Goal: Task Accomplishment & Management: Use online tool/utility

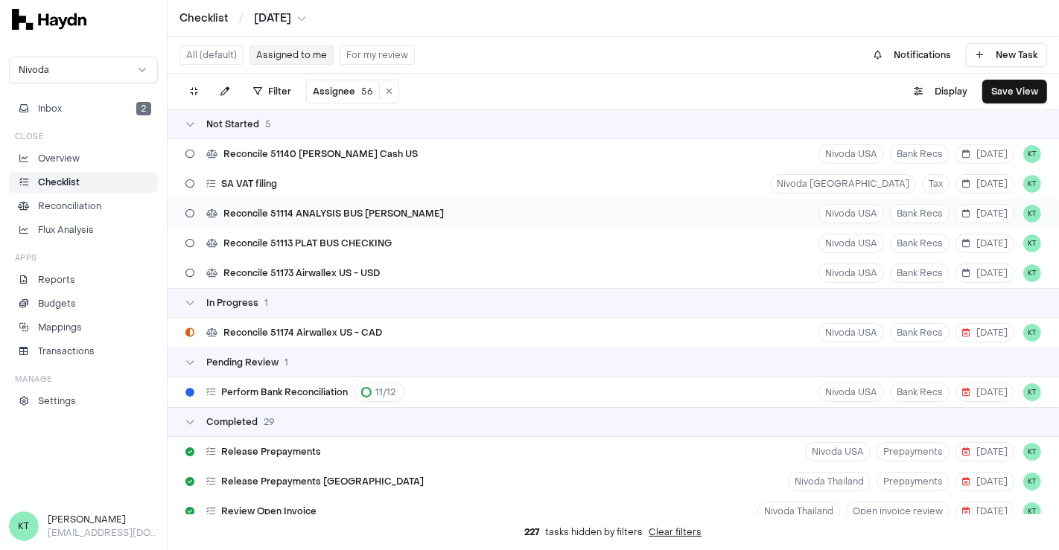
click at [404, 210] on span "Reconcile 51114 ANALYSIS BUS [PERSON_NAME]" at bounding box center [333, 214] width 220 height 12
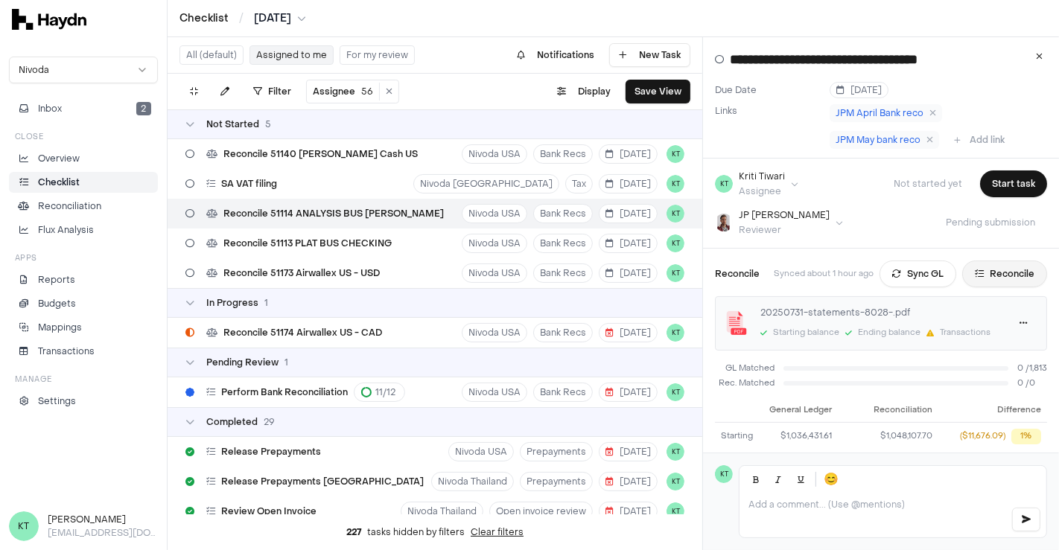
click at [987, 273] on button "Reconcile" at bounding box center [1004, 274] width 85 height 27
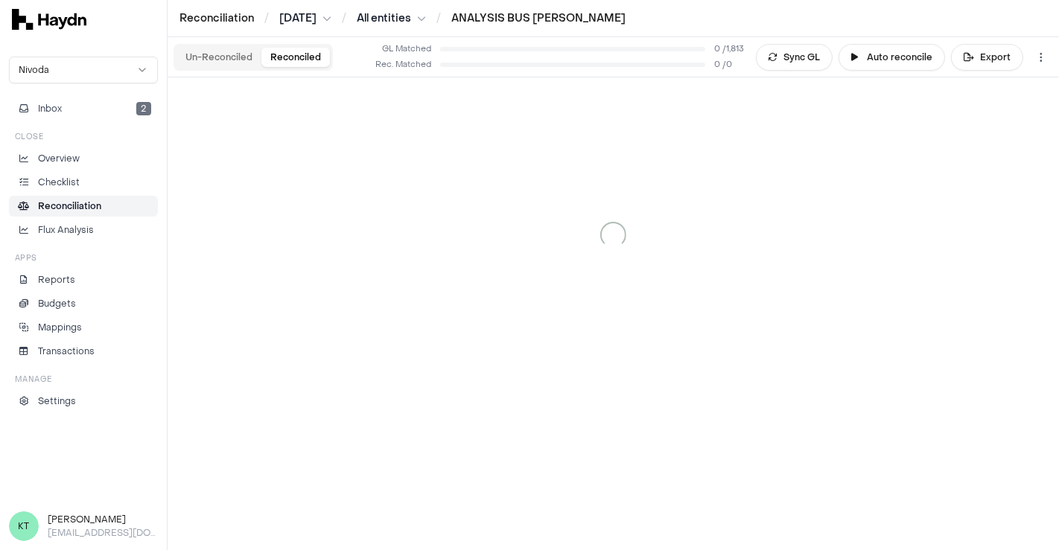
click at [302, 55] on button "Reconciled" at bounding box center [295, 57] width 68 height 19
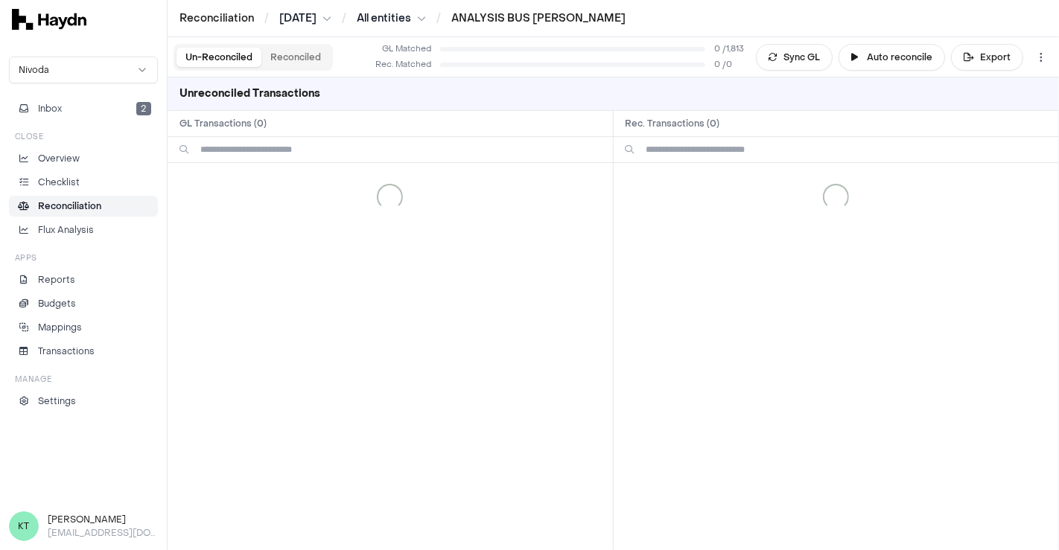
click at [205, 53] on button "Un-Reconciled" at bounding box center [218, 57] width 85 height 19
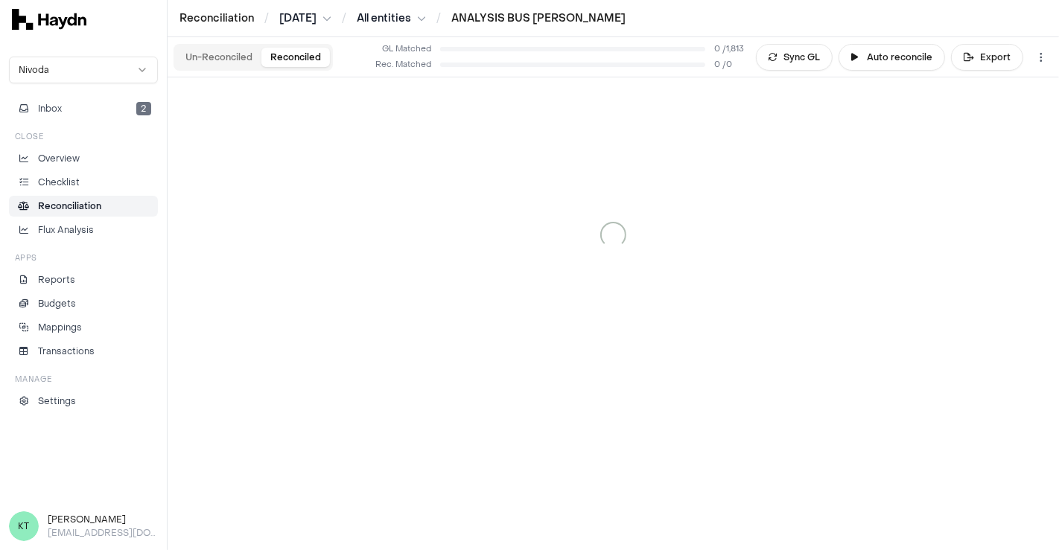
click at [297, 53] on button "Reconciled" at bounding box center [295, 57] width 68 height 19
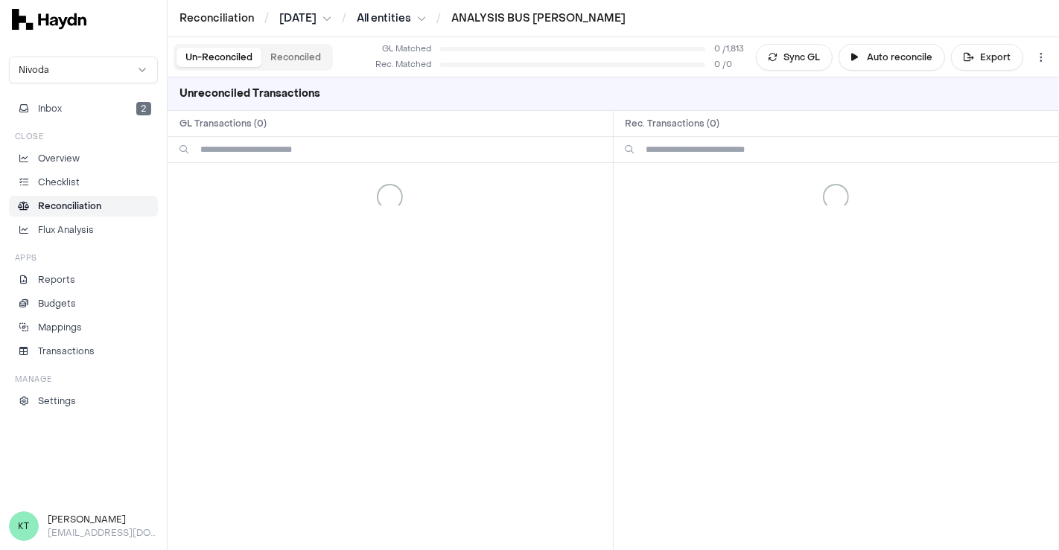
click at [221, 60] on button "Un-Reconciled" at bounding box center [218, 57] width 85 height 19
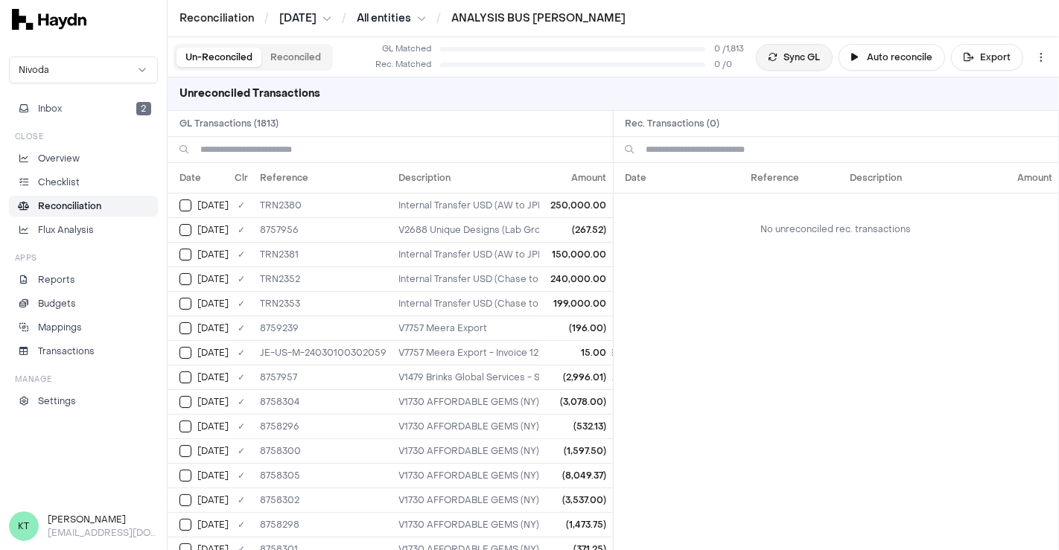
click at [810, 54] on button "Sync GL" at bounding box center [794, 57] width 77 height 27
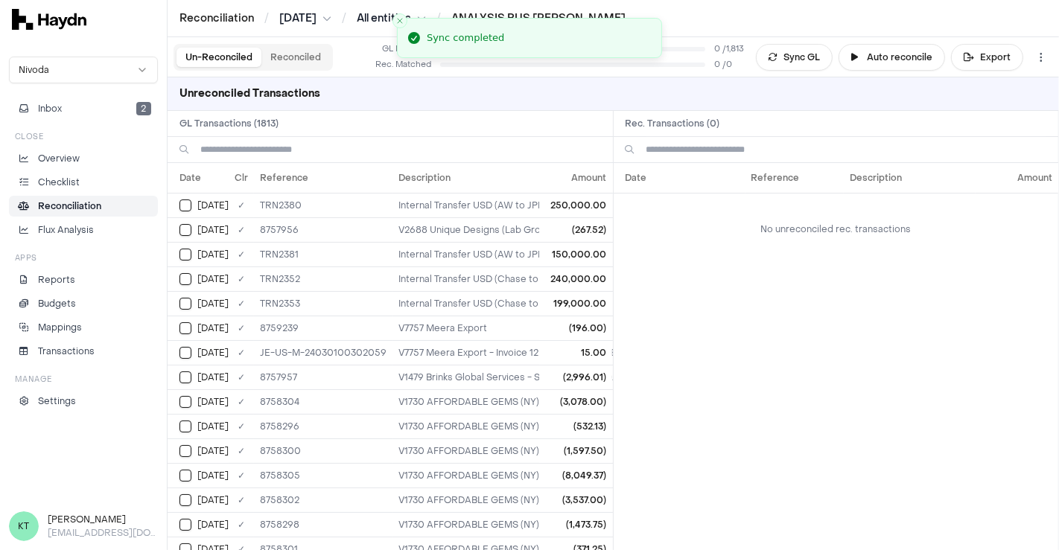
click at [373, 156] on input at bounding box center [400, 149] width 401 height 25
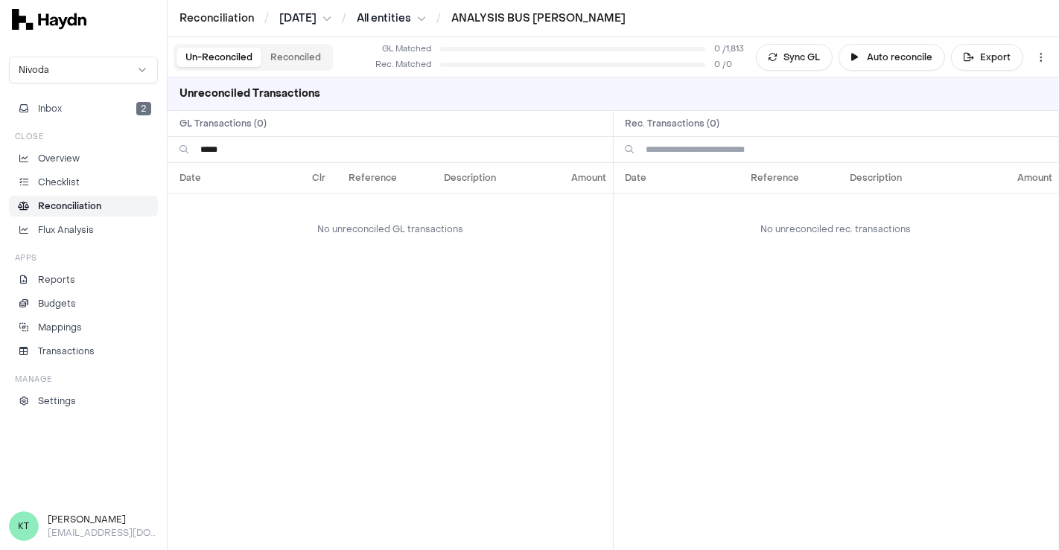
click at [229, 147] on input "*****" at bounding box center [400, 149] width 401 height 25
type input "*"
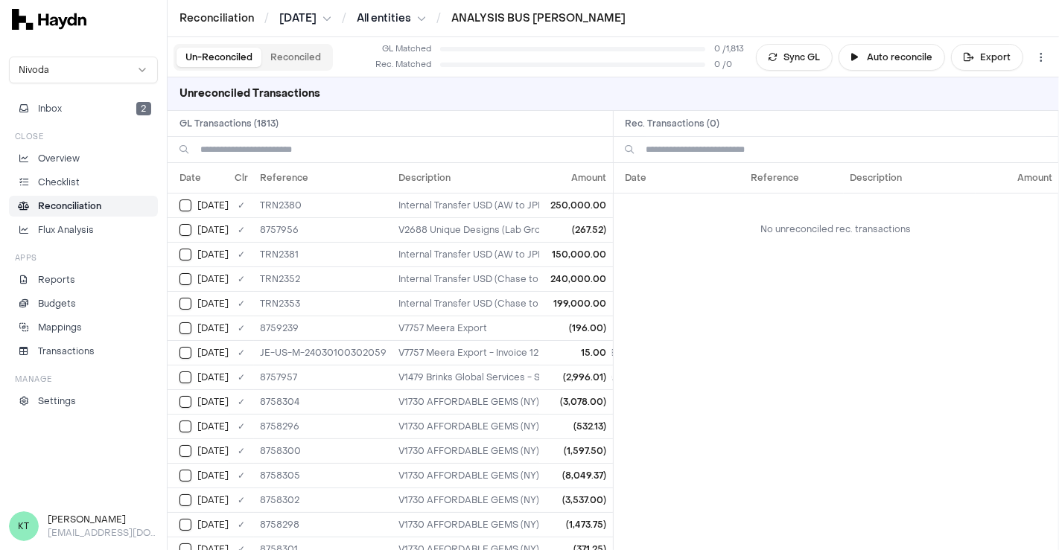
click at [302, 16] on html "Reconciliation / [DATE] / All entities / ANALYSIS BUS [PERSON_NAME] Nivoda Inbo…" at bounding box center [529, 275] width 1059 height 550
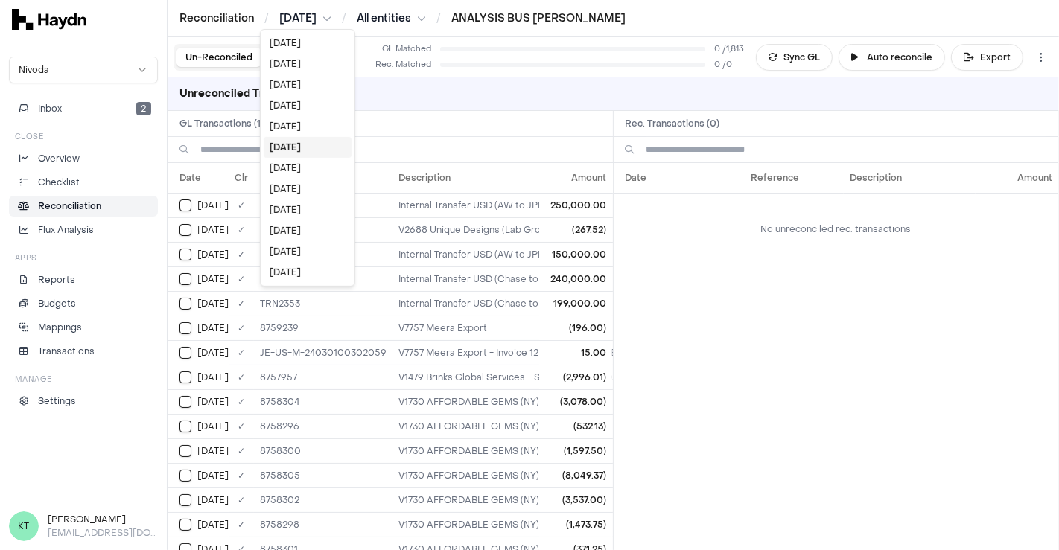
click at [225, 25] on html "Reconciliation / [DATE] / All entities / ANALYSIS BUS [PERSON_NAME] Nivoda Inbo…" at bounding box center [529, 275] width 1059 height 550
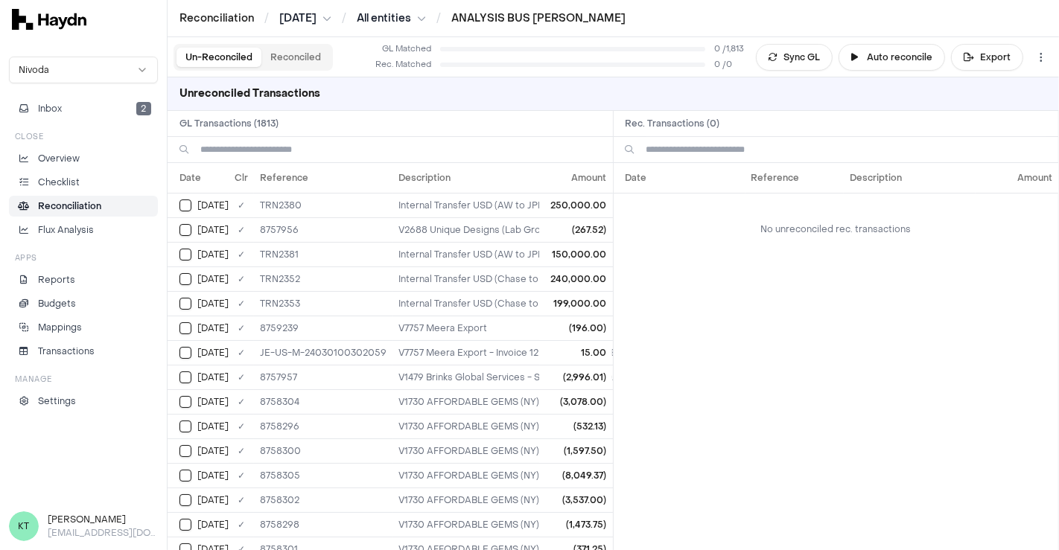
click at [404, 16] on html "Reconciliation / [DATE] / All entities / ANALYSIS BUS [PERSON_NAME] Nivoda Inbo…" at bounding box center [529, 275] width 1059 height 550
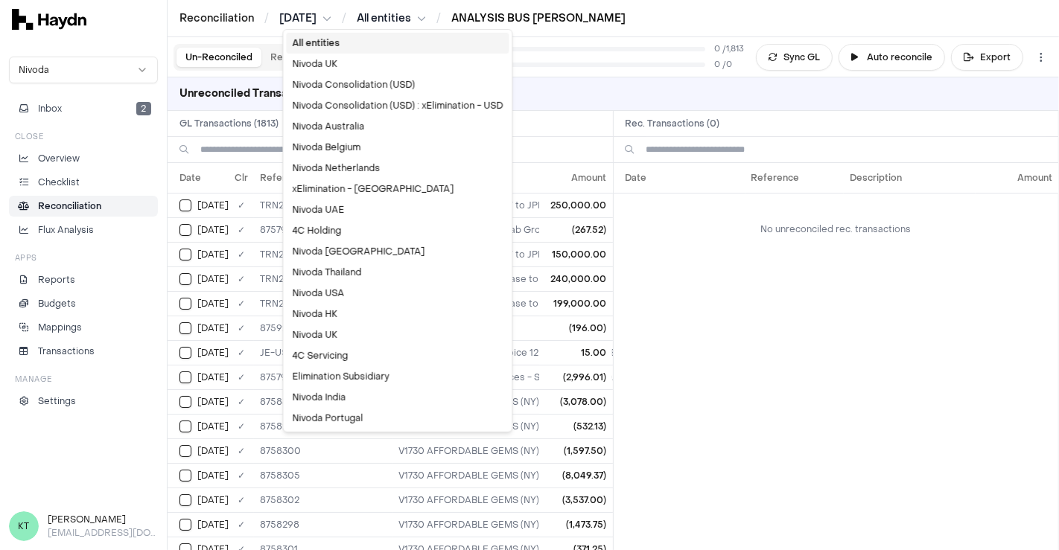
click at [500, 14] on html "Reconciliation / [DATE] / All entities / ANALYSIS BUS [PERSON_NAME] Nivoda Inbo…" at bounding box center [529, 275] width 1059 height 550
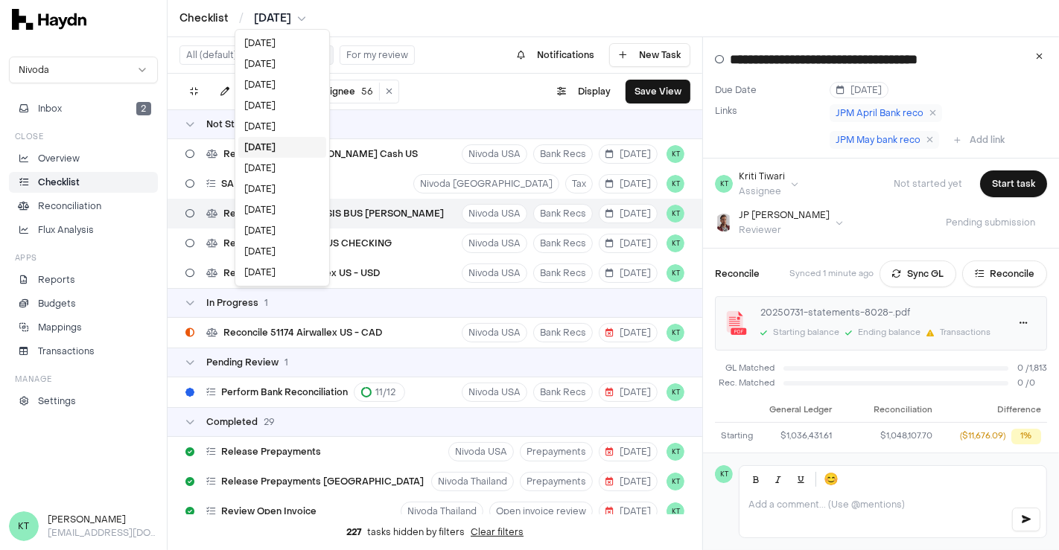
click at [281, 17] on html "Checklist / [DATE] Nivoda Inbox 2 Close Overview Checklist Reconciliation Flux …" at bounding box center [529, 275] width 1059 height 550
click at [269, 166] on div "[DATE]" at bounding box center [282, 168] width 88 height 21
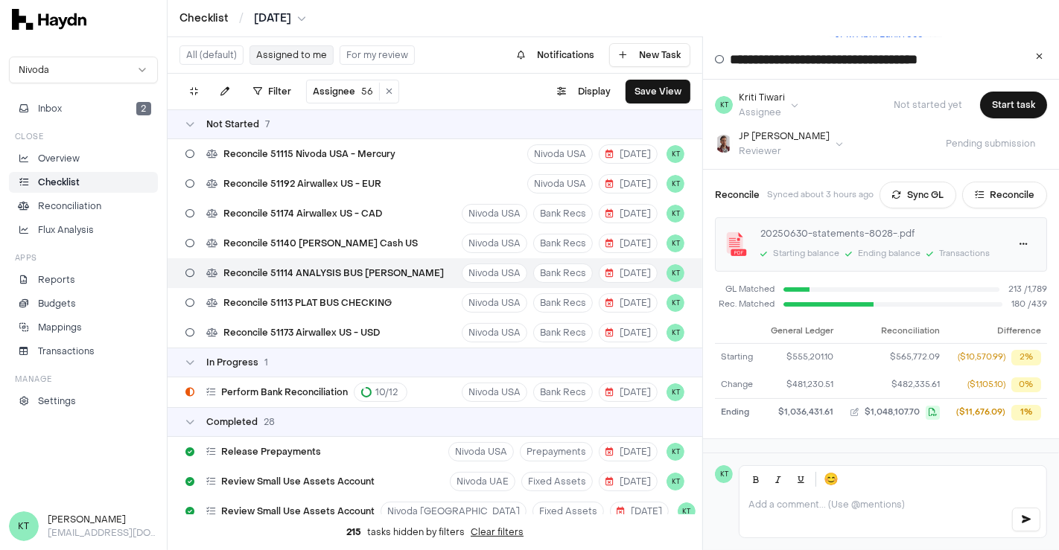
scroll to position [78, 0]
click at [1007, 196] on button "Reconcile" at bounding box center [1004, 195] width 85 height 27
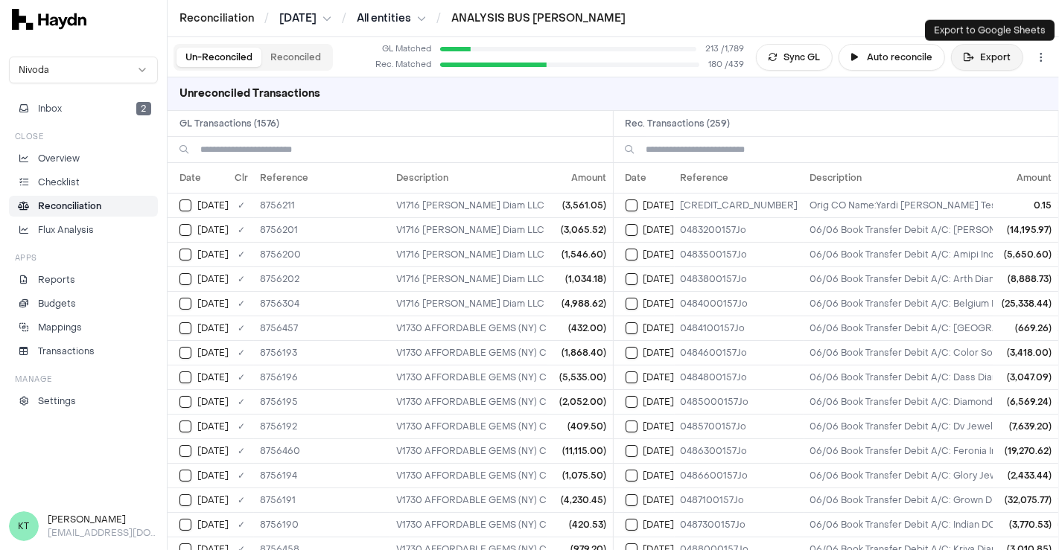
click at [992, 56] on button "Export" at bounding box center [987, 57] width 72 height 27
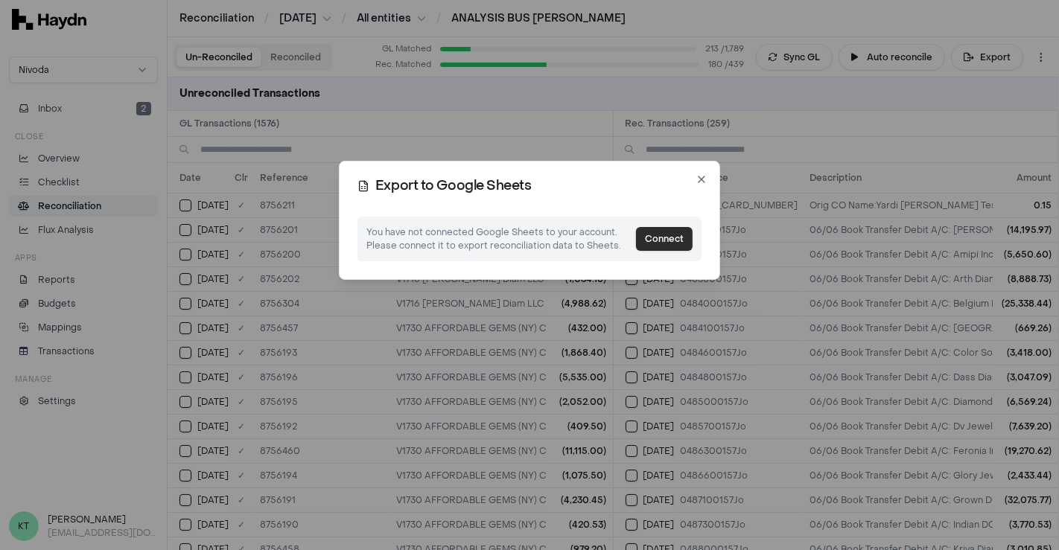
click at [659, 235] on button "Connect" at bounding box center [664, 239] width 57 height 24
click at [653, 238] on button "Connect" at bounding box center [664, 239] width 57 height 24
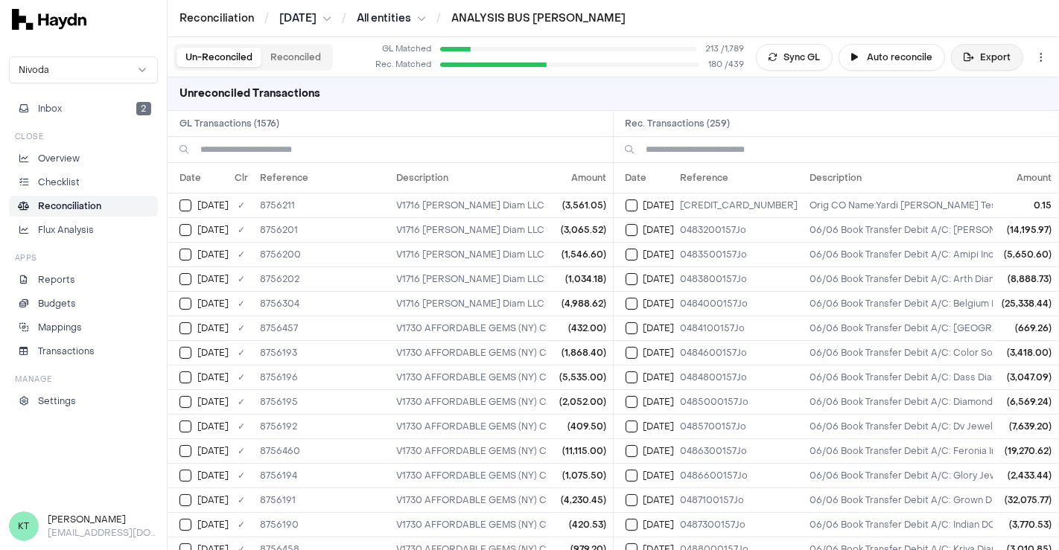
click at [988, 56] on button "Export" at bounding box center [987, 57] width 72 height 27
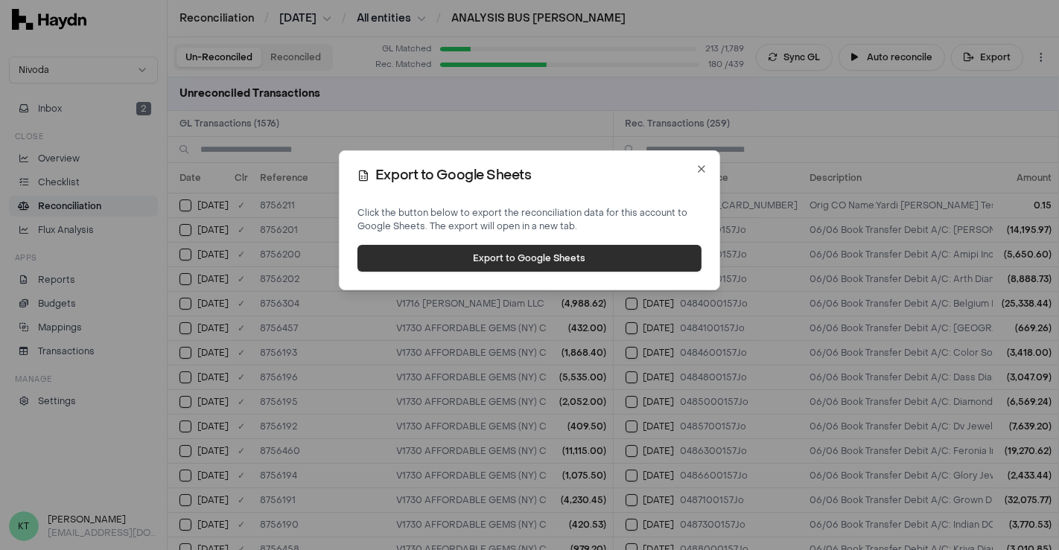
click at [518, 272] on div "Export to Google Sheets Click the button below to export the reconciliation dat…" at bounding box center [529, 220] width 381 height 140
click at [475, 261] on button "Export to Google Sheets" at bounding box center [529, 258] width 344 height 27
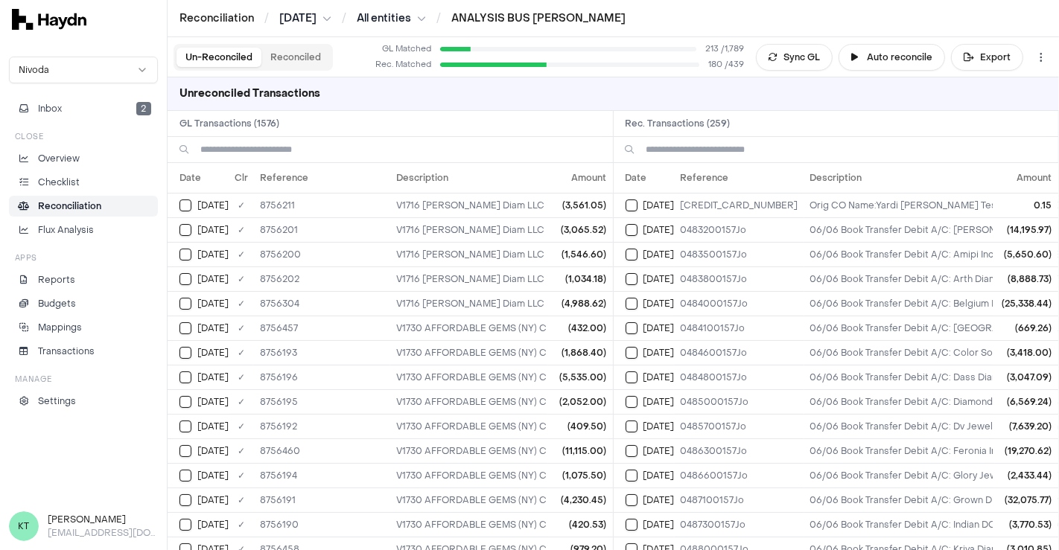
click at [670, 103] on div "Unreconciled Transactions" at bounding box center [613, 94] width 891 height 34
click at [990, 54] on button "Export" at bounding box center [987, 57] width 72 height 27
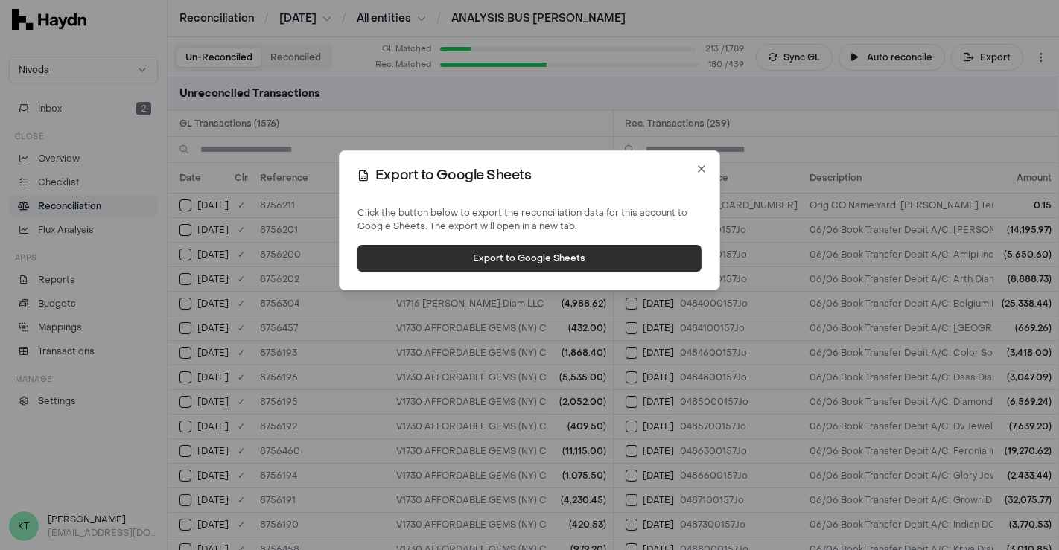
click at [541, 265] on button "Export to Google Sheets" at bounding box center [529, 258] width 344 height 27
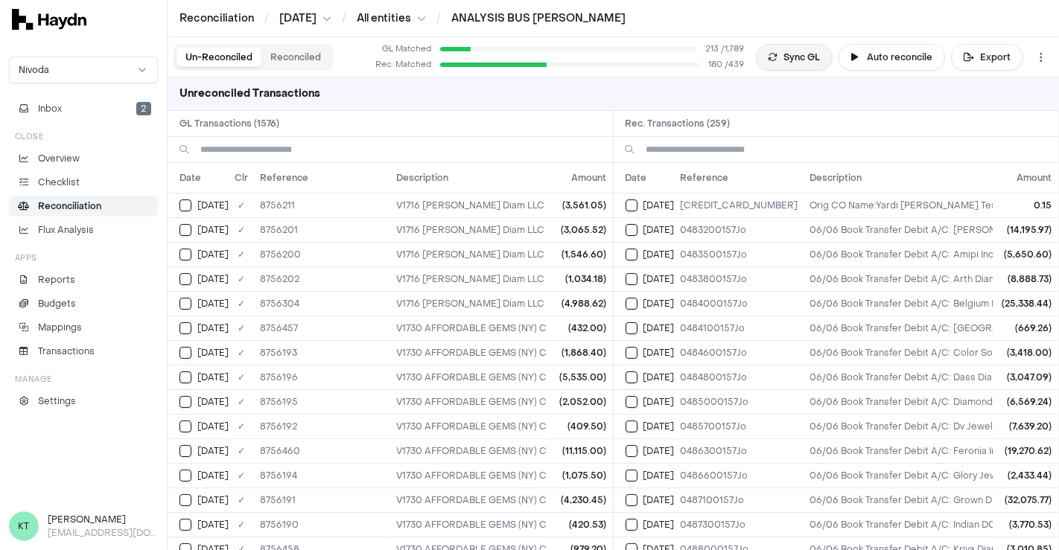
click at [799, 52] on button "Sync GL" at bounding box center [794, 57] width 77 height 27
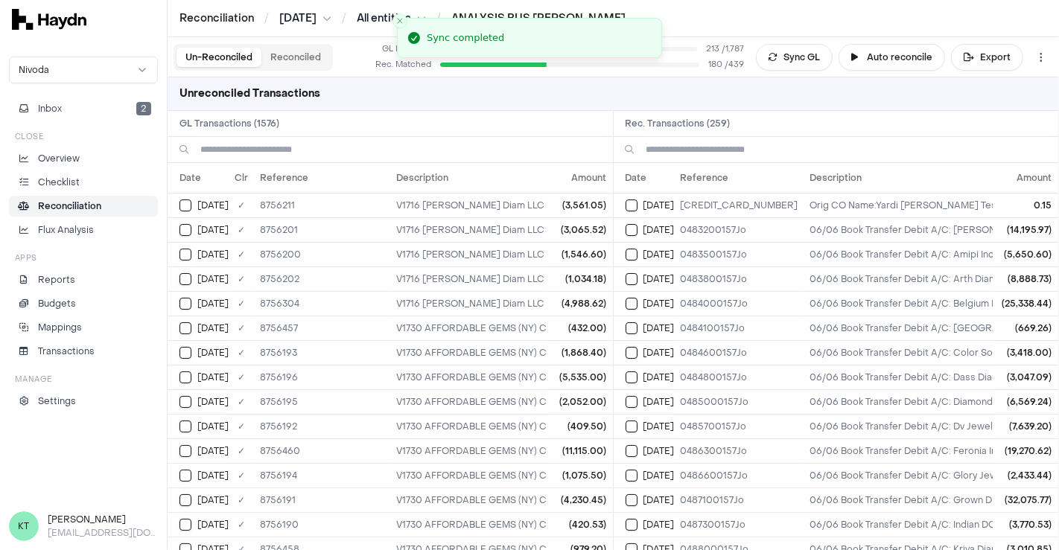
click at [365, 116] on h2 "GL Transactions ( 1576 )" at bounding box center [390, 123] width 445 height 25
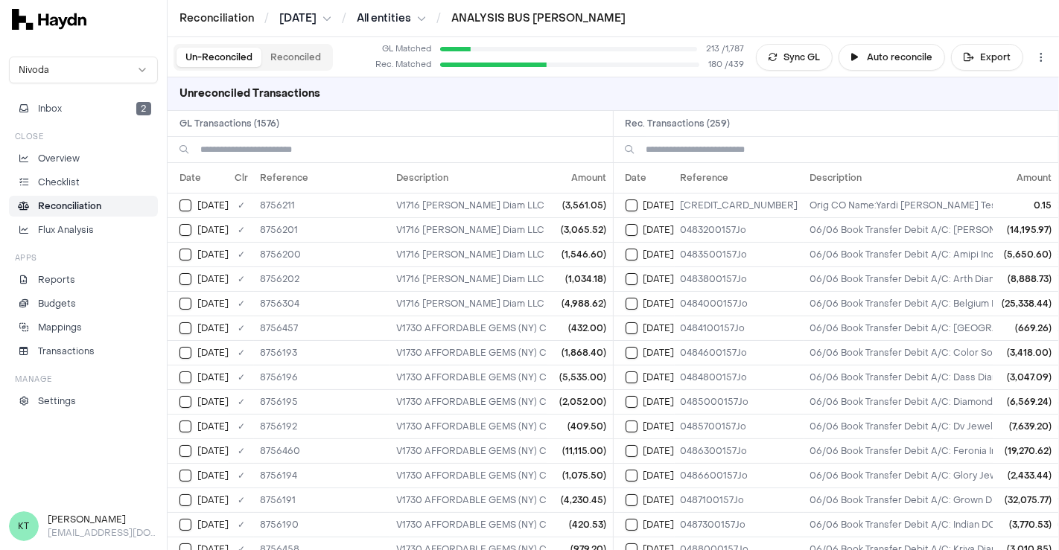
click at [389, 19] on html "Reconciliation / [DATE] / All entities / ANALYSIS BUS [PERSON_NAME] Nivoda Inbo…" at bounding box center [529, 275] width 1059 height 550
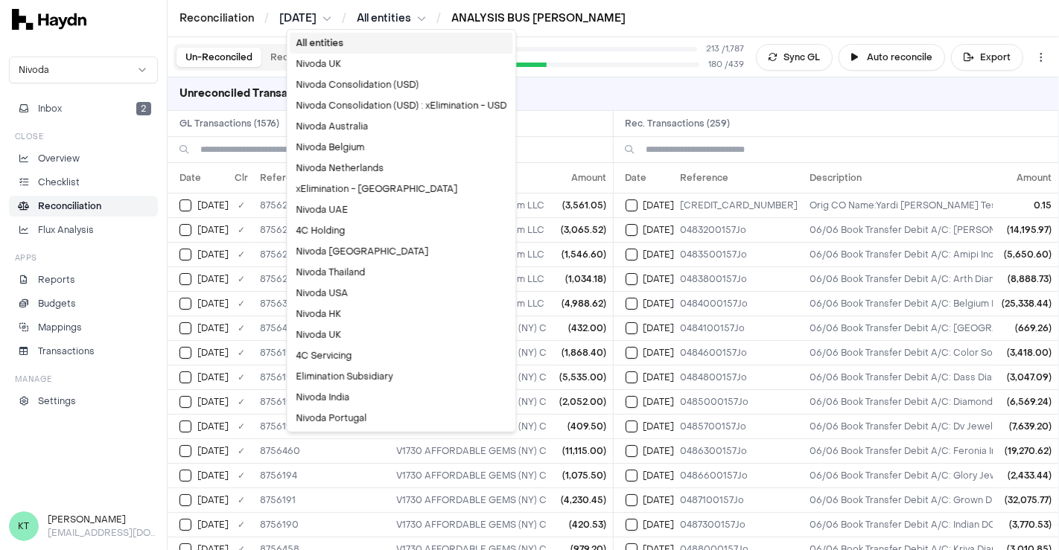
click at [543, 15] on html "Reconciliation / [DATE] / All entities / ANALYSIS BUS [PERSON_NAME] Nivoda Inbo…" at bounding box center [529, 275] width 1059 height 550
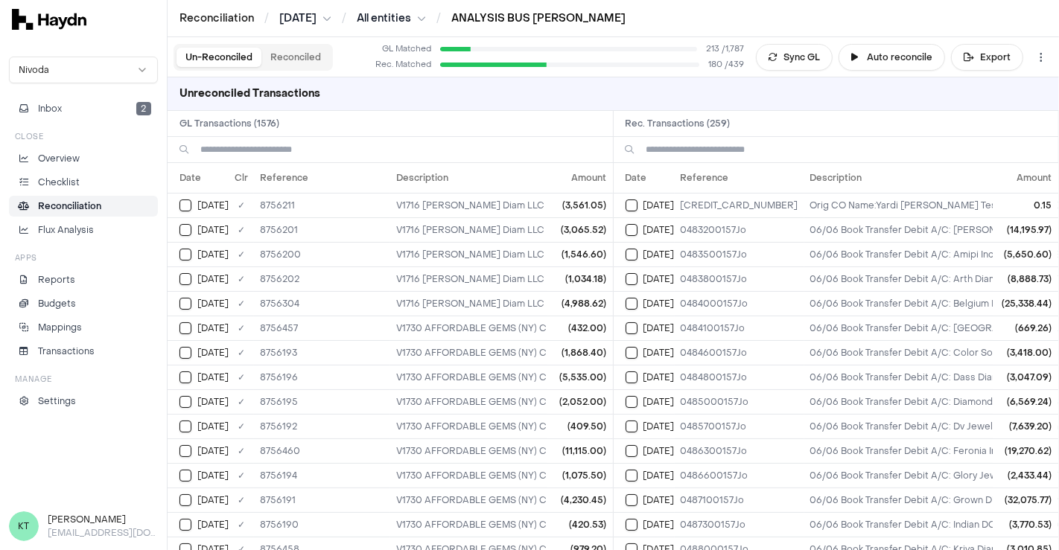
click at [531, 18] on link "ANALYSIS BUS [PERSON_NAME]" at bounding box center [538, 18] width 174 height 14
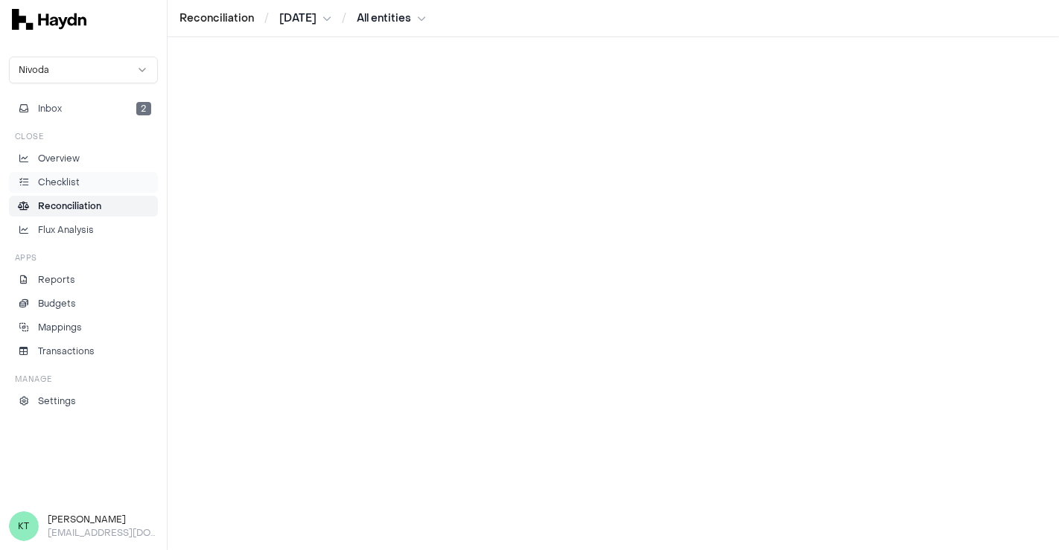
click at [98, 181] on li "Checklist" at bounding box center [84, 182] width 136 height 13
click at [97, 196] on link "Reconciliation" at bounding box center [83, 206] width 149 height 21
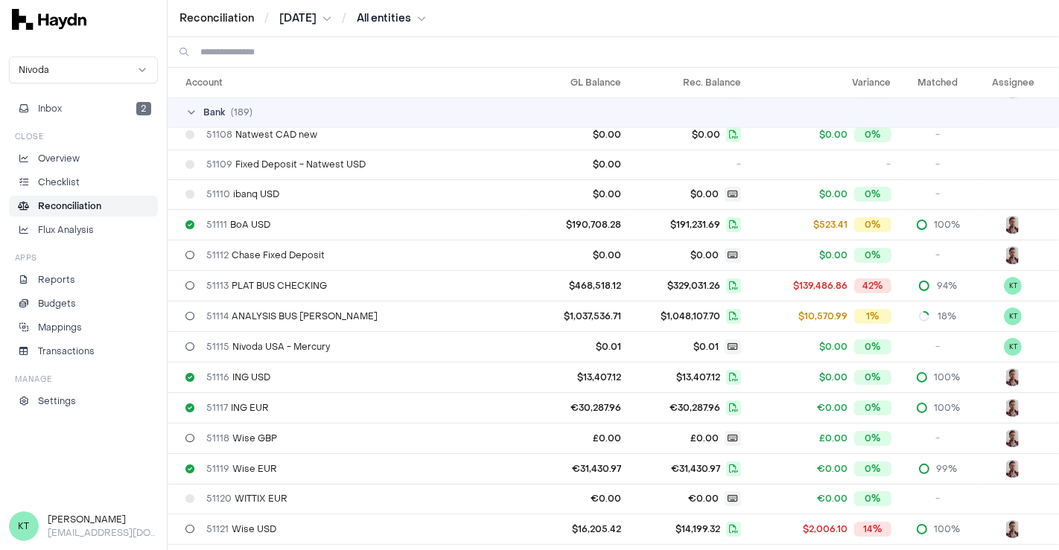
scroll to position [217, 0]
click at [897, 326] on td "18%" at bounding box center [938, 317] width 82 height 31
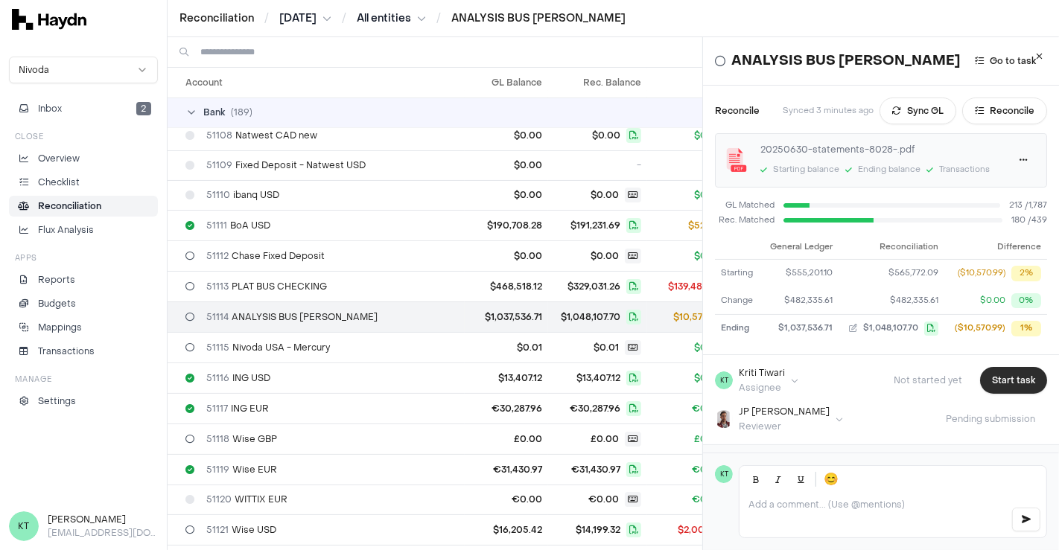
click at [1001, 388] on button "Start task" at bounding box center [1013, 380] width 67 height 27
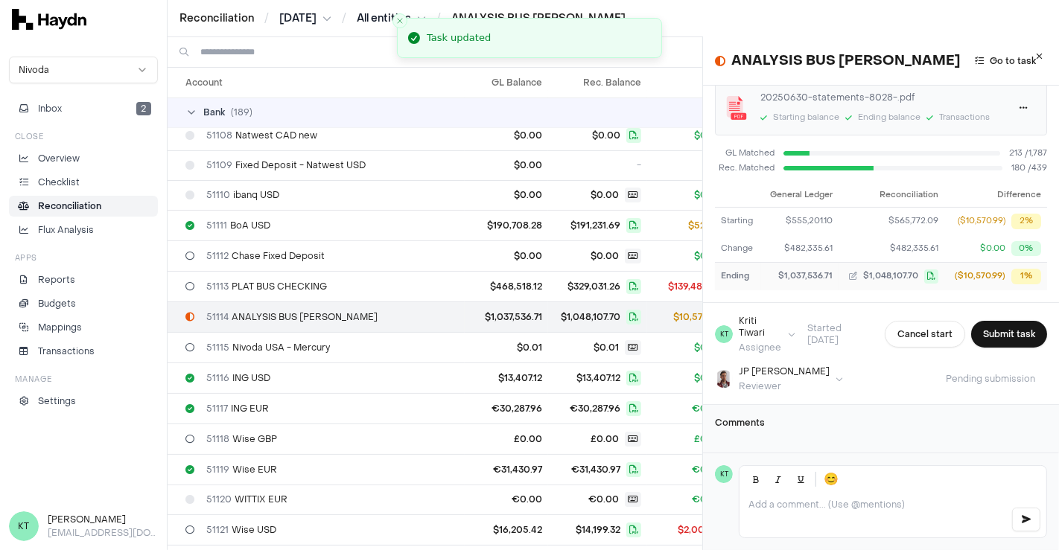
scroll to position [75, 0]
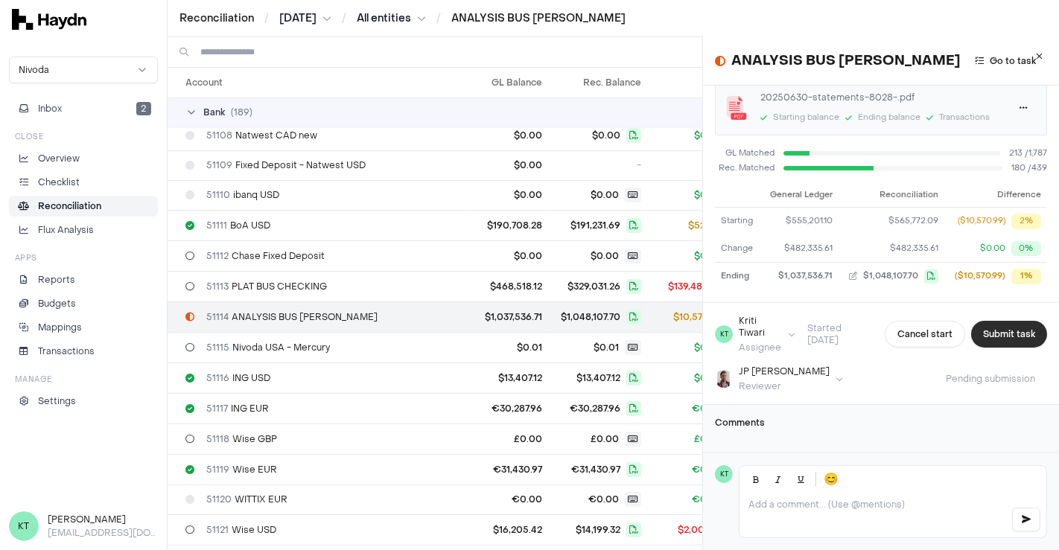
click at [987, 321] on button "Submit task" at bounding box center [1009, 334] width 76 height 27
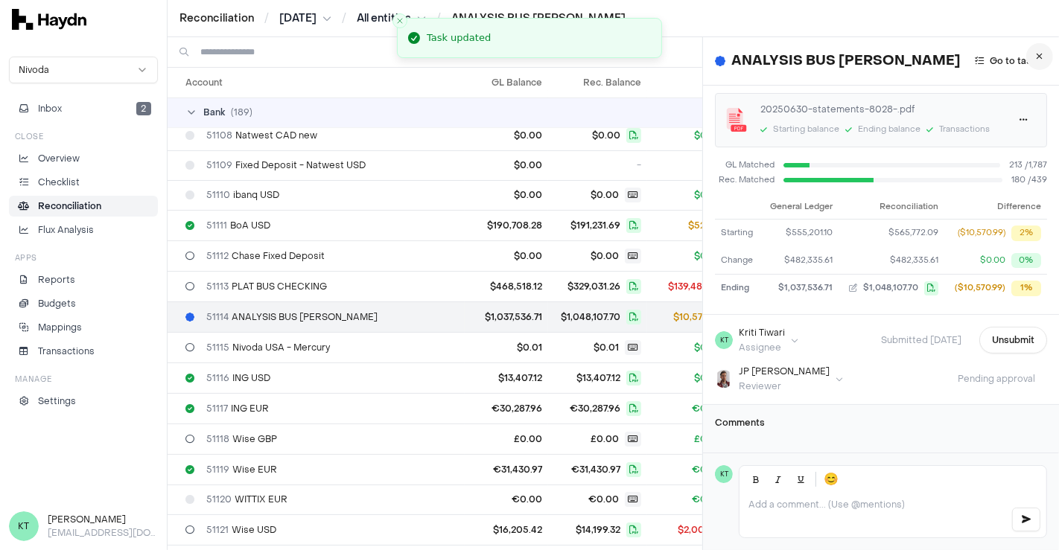
click at [1026, 52] on button at bounding box center [1039, 56] width 27 height 27
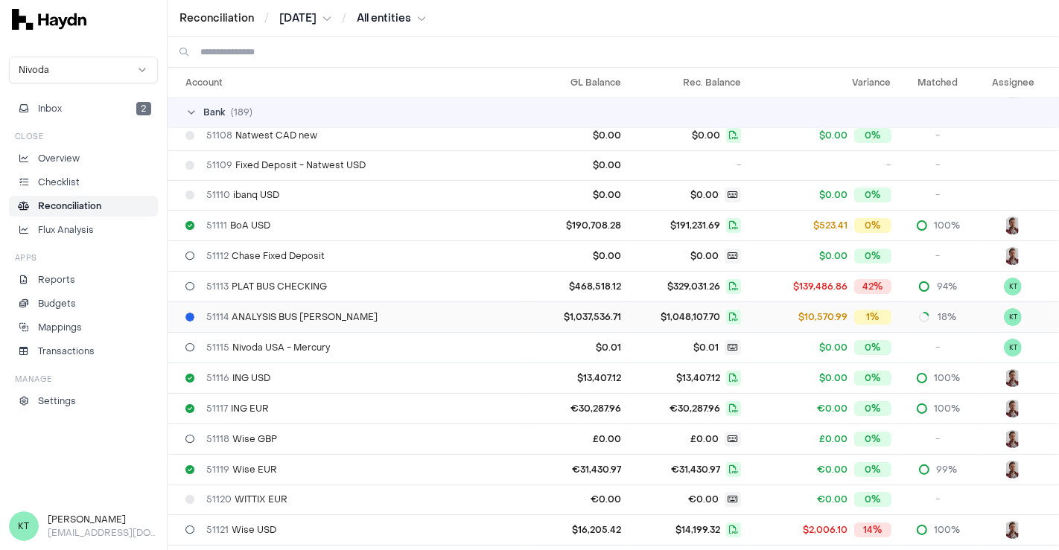
click at [200, 318] on div "51114 ANALYSIS BUS [PERSON_NAME]" at bounding box center [352, 317] width 335 height 12
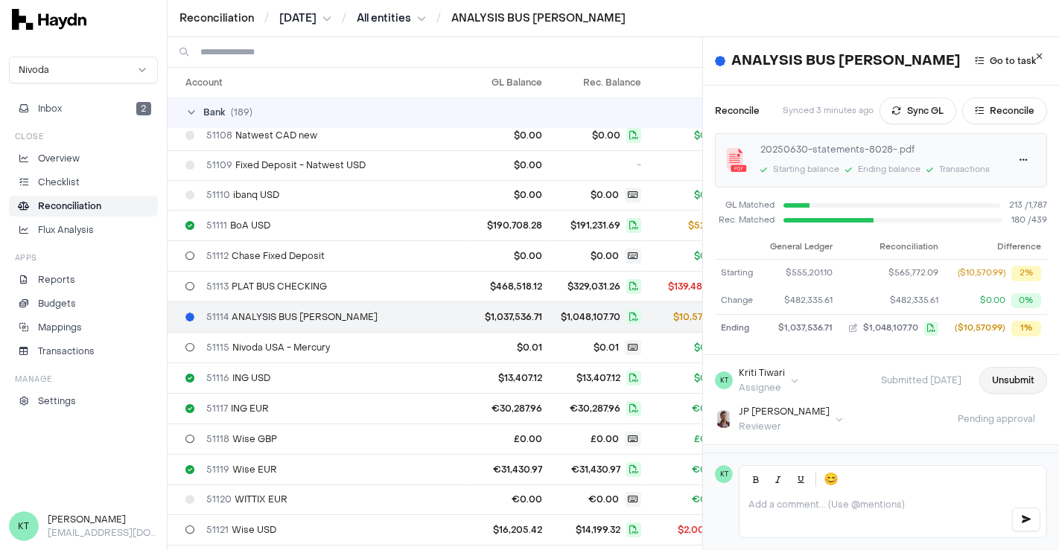
click at [989, 383] on button "Unsubmit" at bounding box center [1013, 380] width 68 height 27
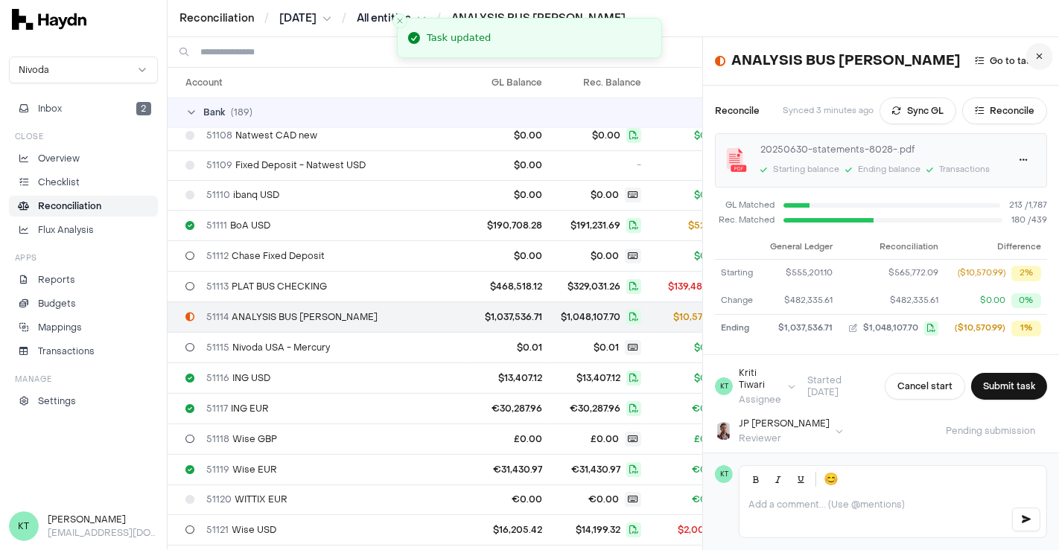
click at [1036, 52] on icon at bounding box center [1039, 56] width 7 height 9
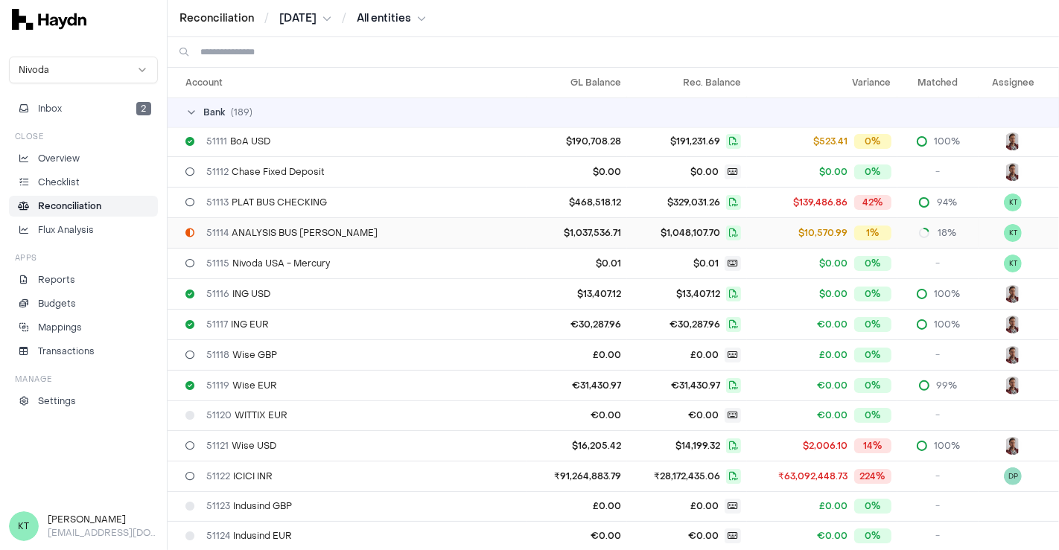
scroll to position [303, 0]
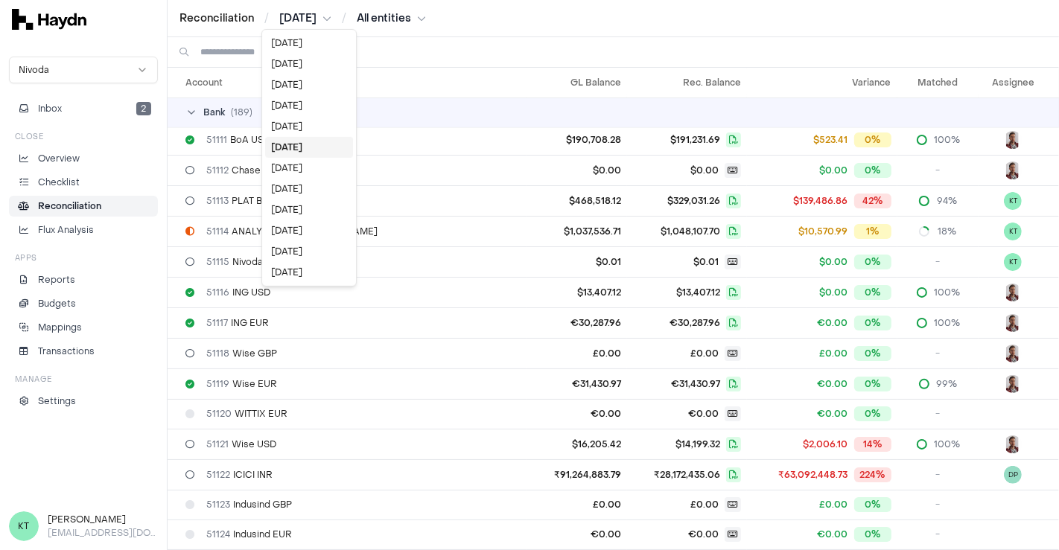
click at [310, 12] on html "Reconciliation / [DATE] / All entities Nivoda Inbox 2 Close Overview Checklist …" at bounding box center [529, 275] width 1059 height 550
click at [297, 118] on div "[DATE]" at bounding box center [309, 126] width 88 height 21
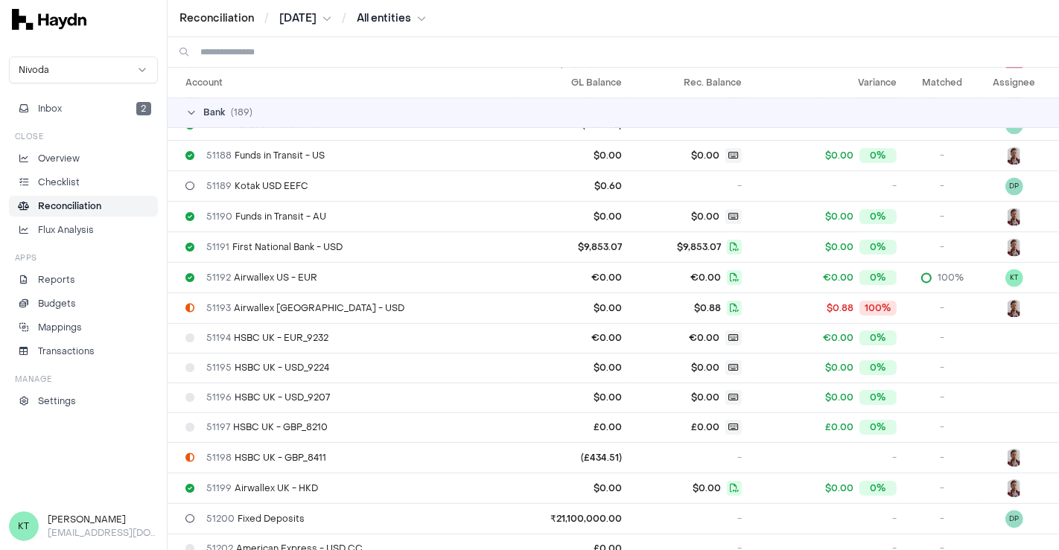
scroll to position [2622, 0]
click at [514, 261] on td "€0.00" at bounding box center [571, 276] width 114 height 31
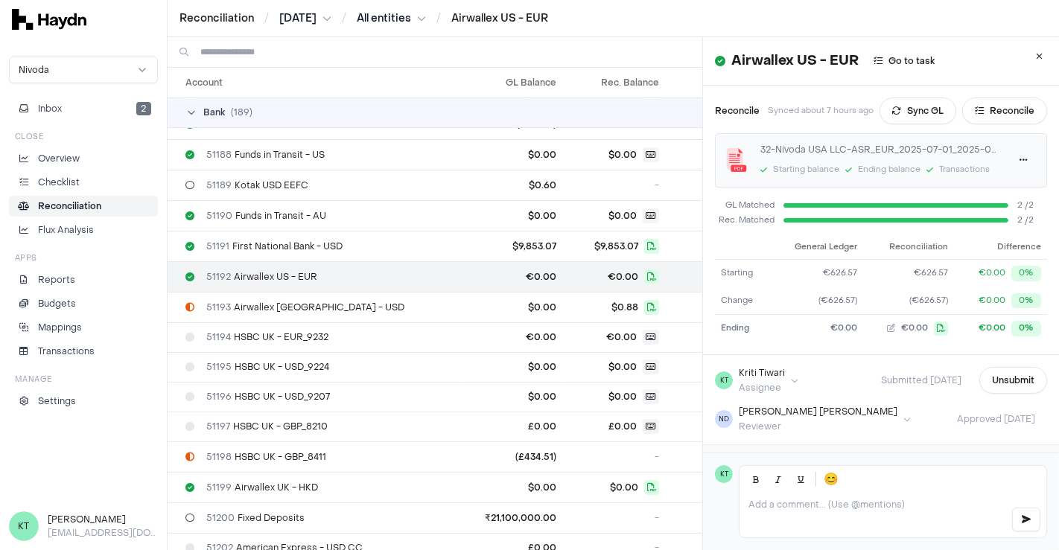
scroll to position [61, 0]
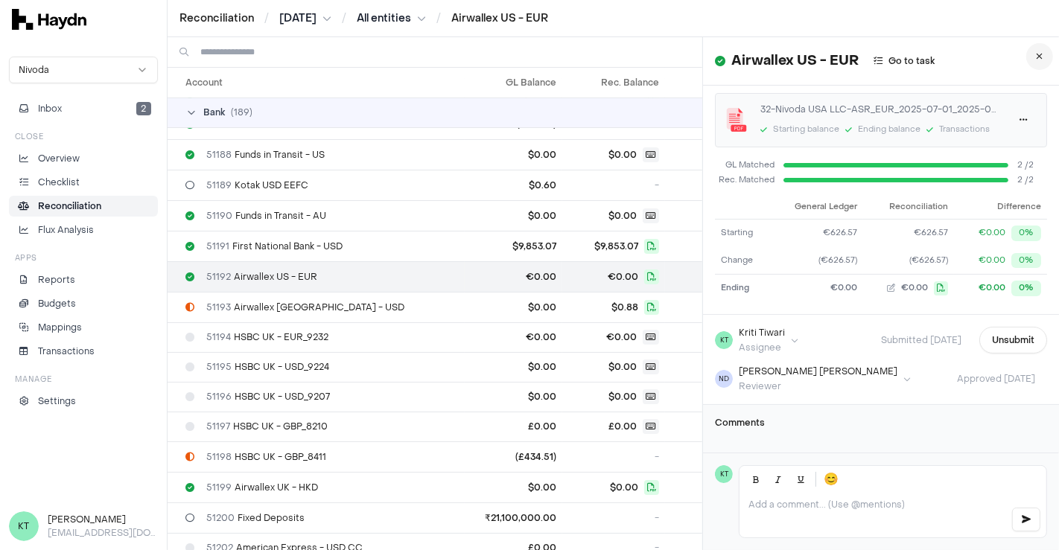
click at [1033, 68] on button at bounding box center [1039, 56] width 27 height 27
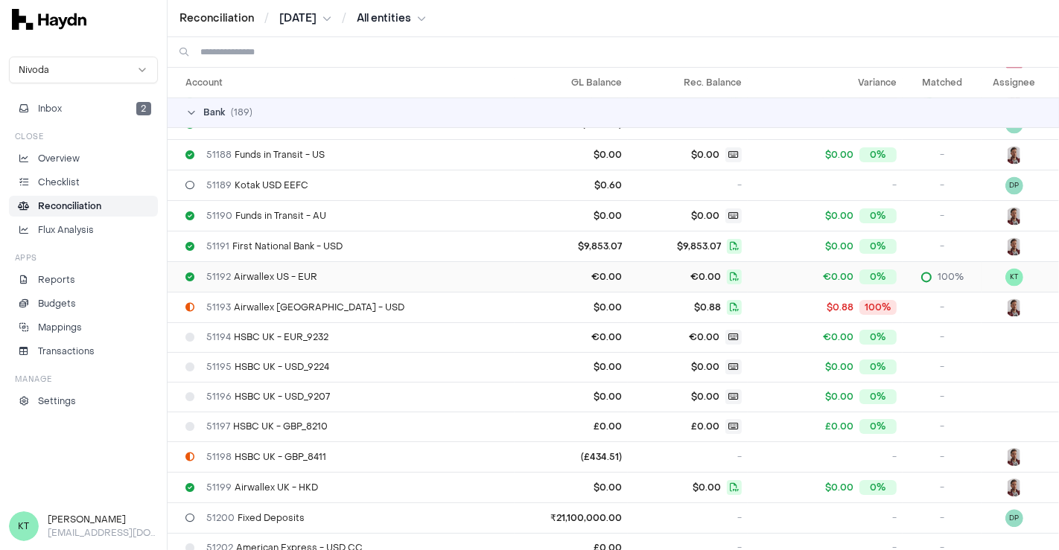
click at [755, 270] on div "€0.00 0%" at bounding box center [824, 277] width 143 height 15
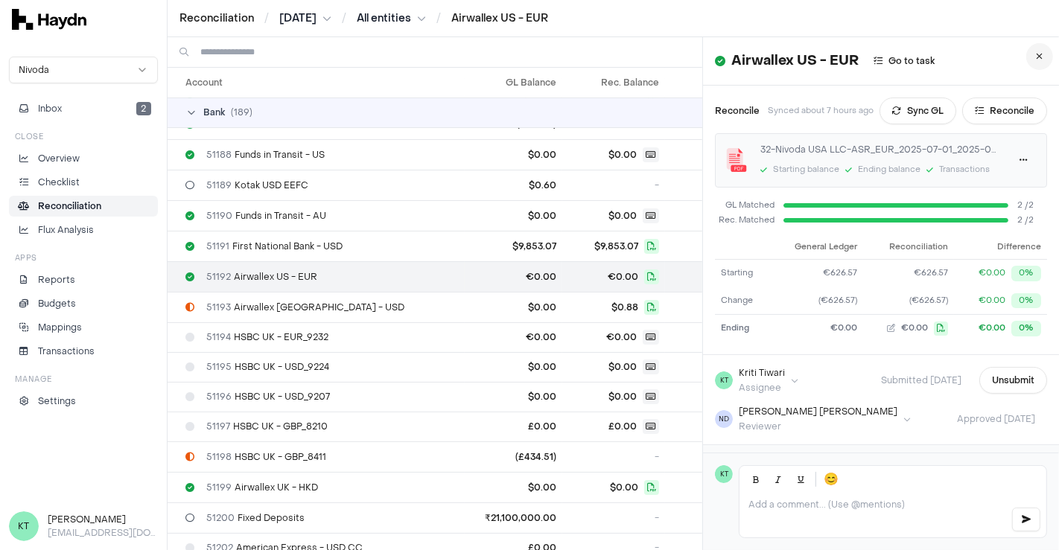
click at [1036, 57] on icon at bounding box center [1039, 56] width 7 height 9
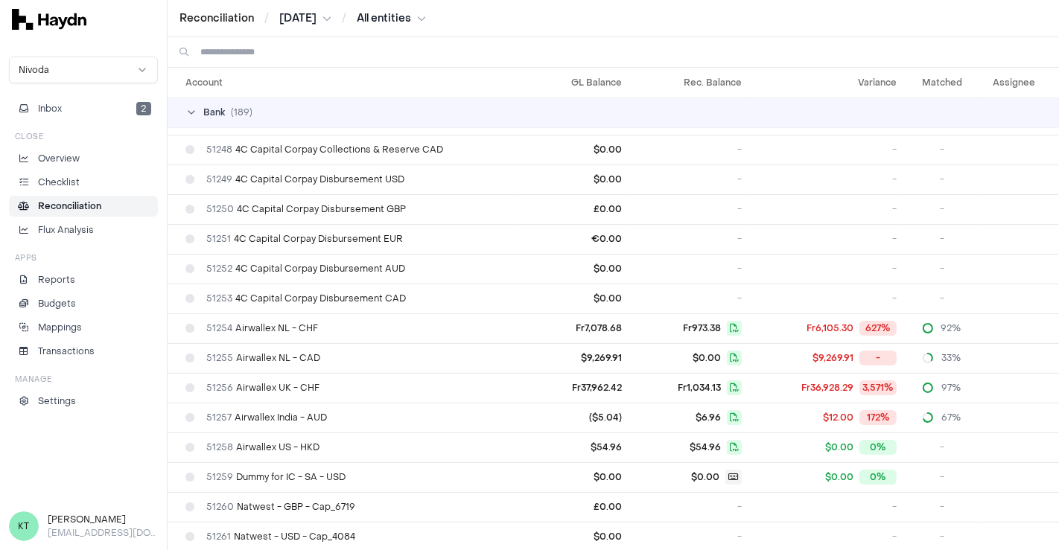
scroll to position [4671, 0]
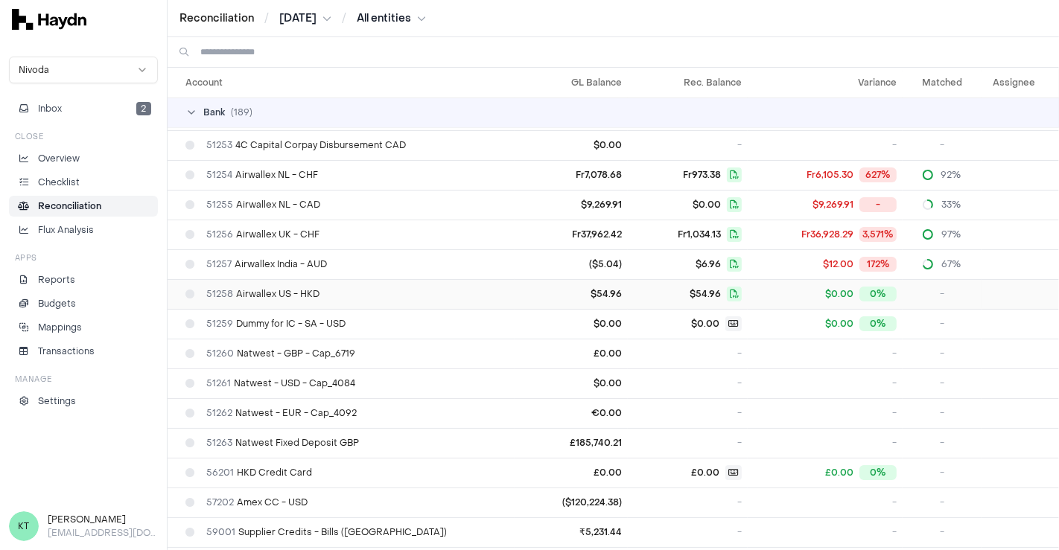
click at [418, 279] on td "51258 Airwallex US - HKD" at bounding box center [341, 294] width 347 height 30
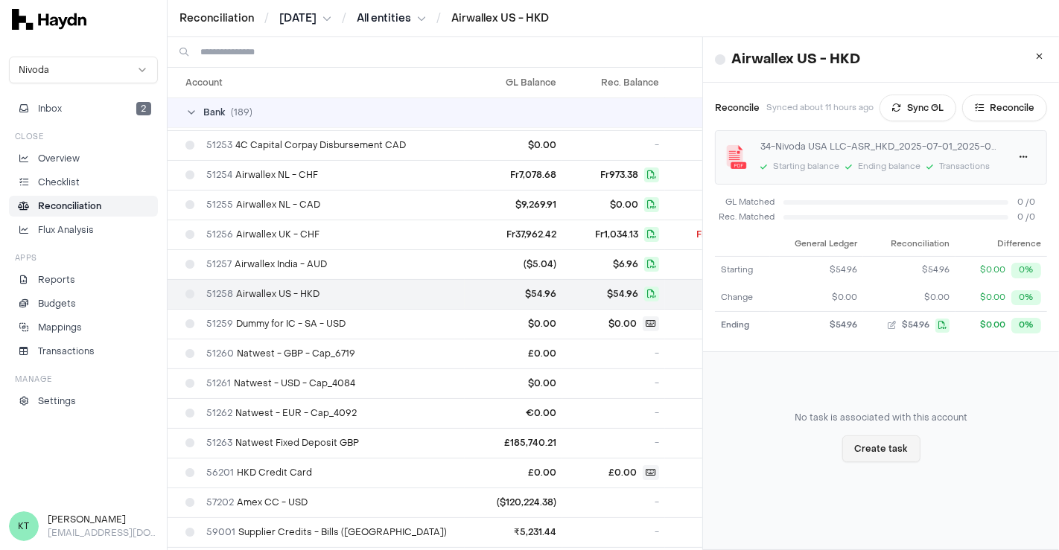
click at [878, 452] on button "Create task" at bounding box center [881, 449] width 78 height 27
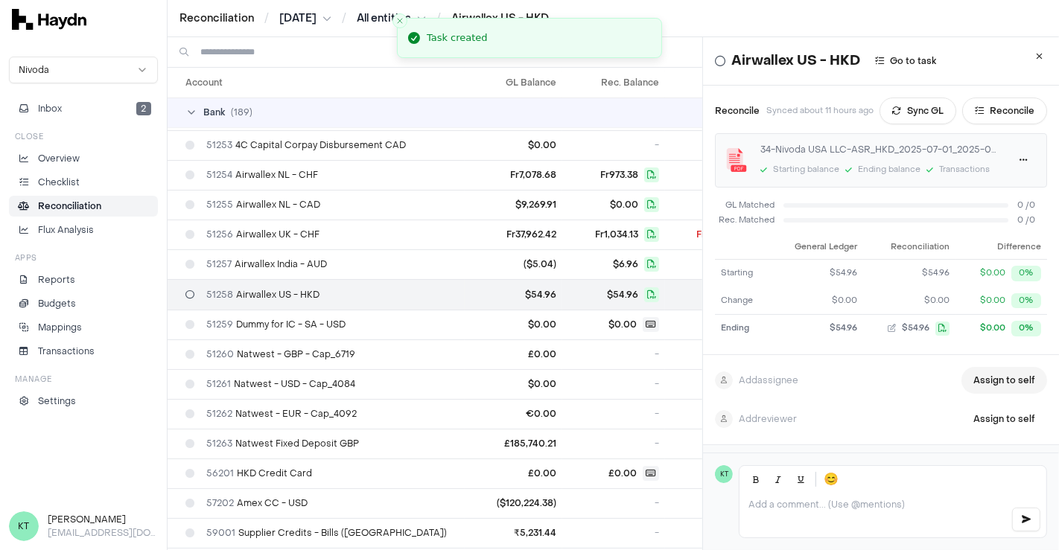
click at [985, 378] on button "Assign to self" at bounding box center [1004, 380] width 86 height 27
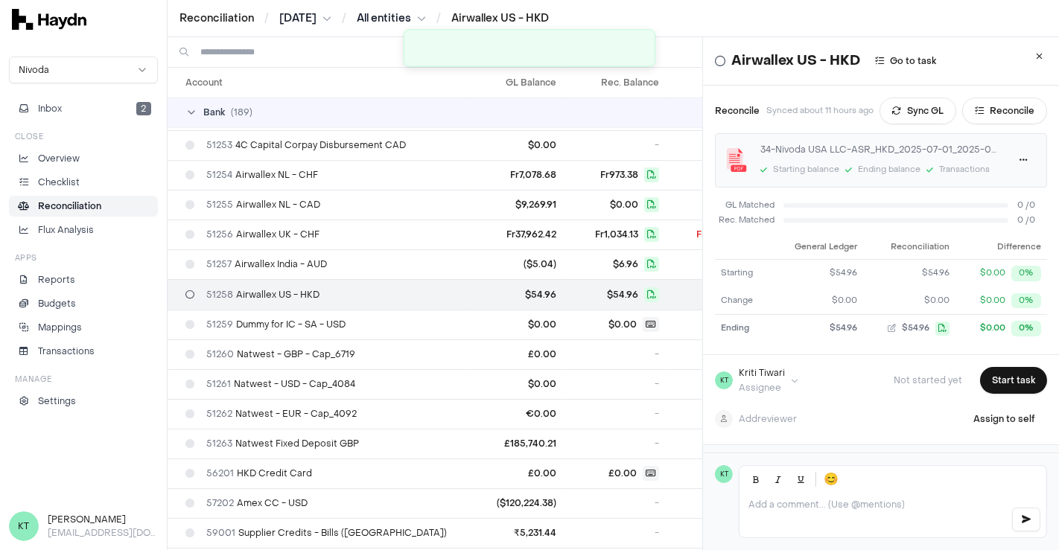
scroll to position [61, 0]
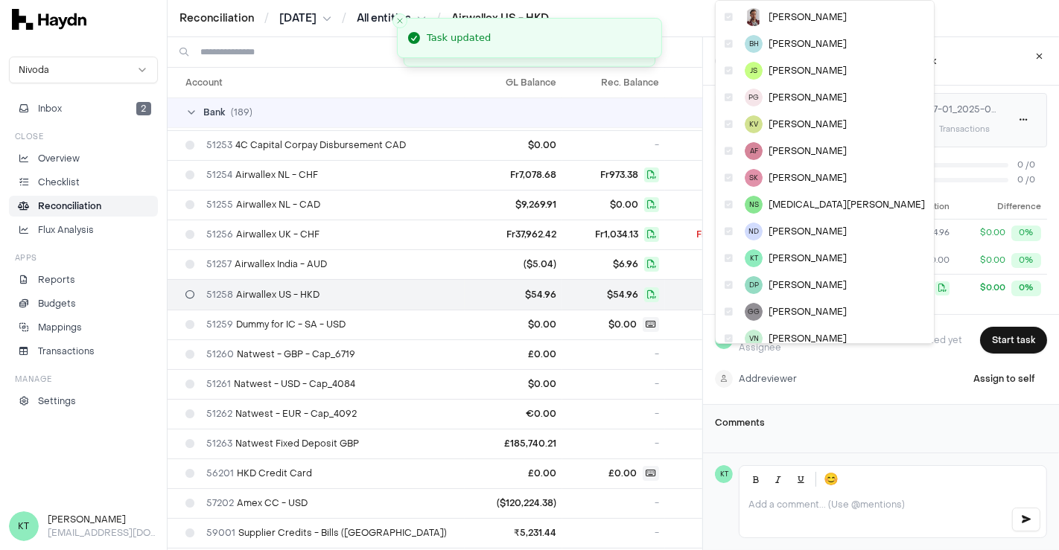
click at [764, 355] on html "Reconciliation / [DATE] / All entities / Airwallex US - HKD Nivoda Inbox 2 Clos…" at bounding box center [529, 275] width 1059 height 550
click at [727, 229] on icon at bounding box center [728, 231] width 8 height 9
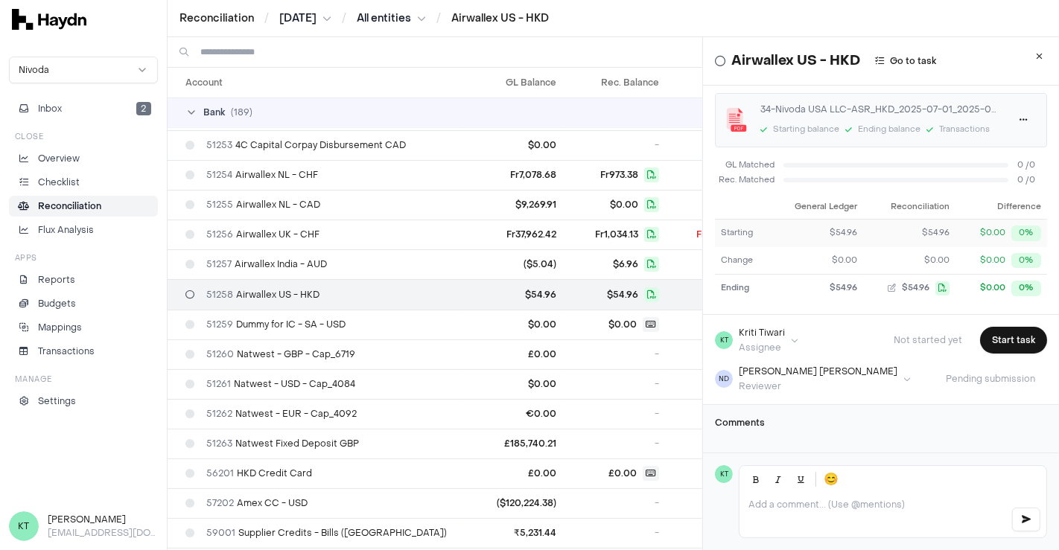
scroll to position [0, 0]
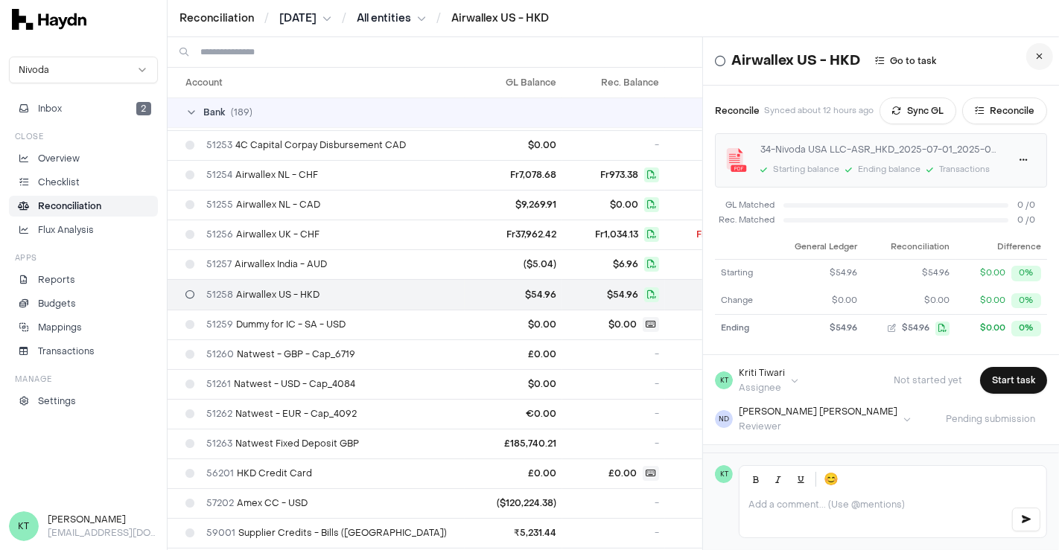
click at [1036, 57] on icon at bounding box center [1039, 56] width 7 height 9
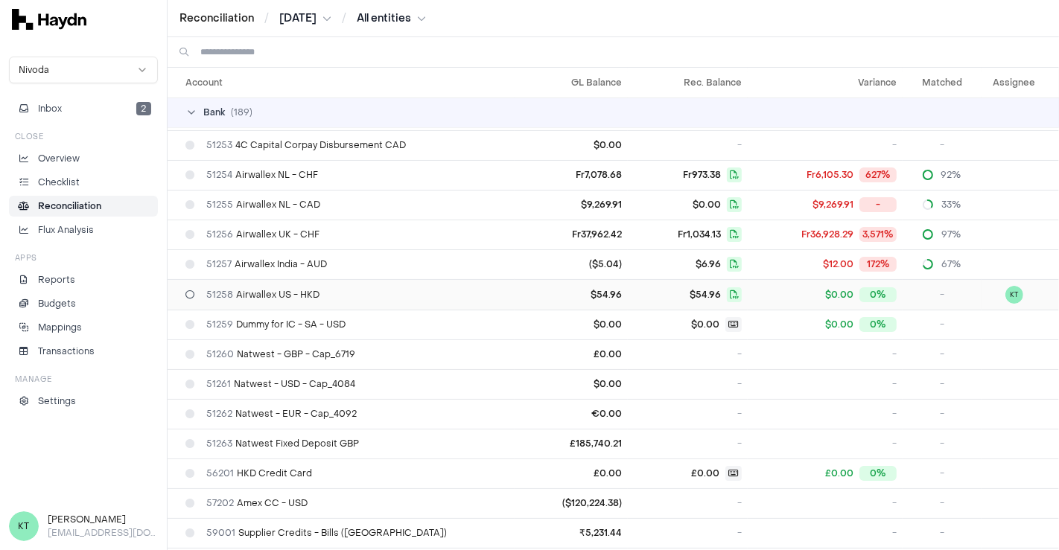
click at [419, 279] on td "51258 Airwallex US - HKD" at bounding box center [341, 294] width 347 height 31
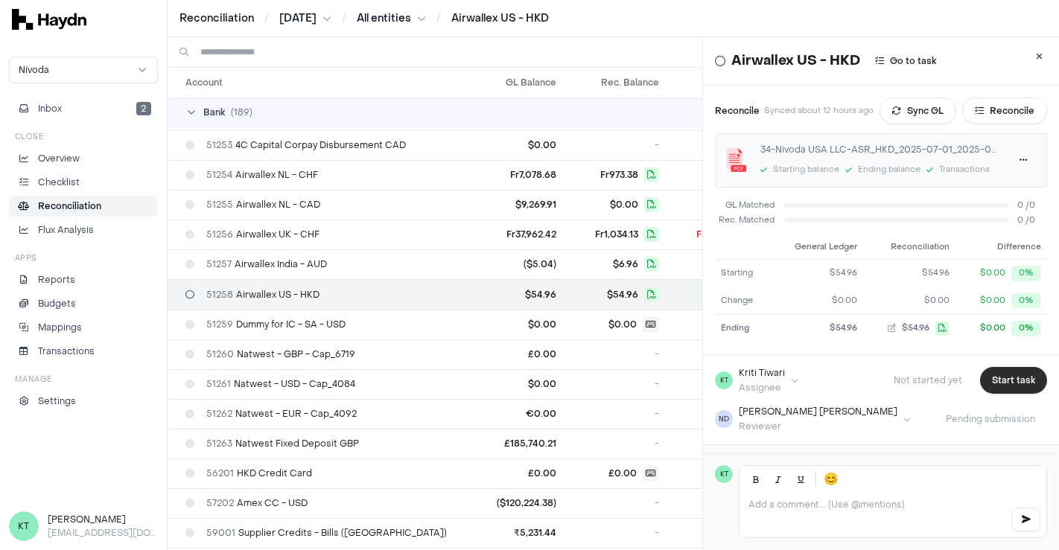
click at [980, 376] on button "Start task" at bounding box center [1013, 380] width 67 height 27
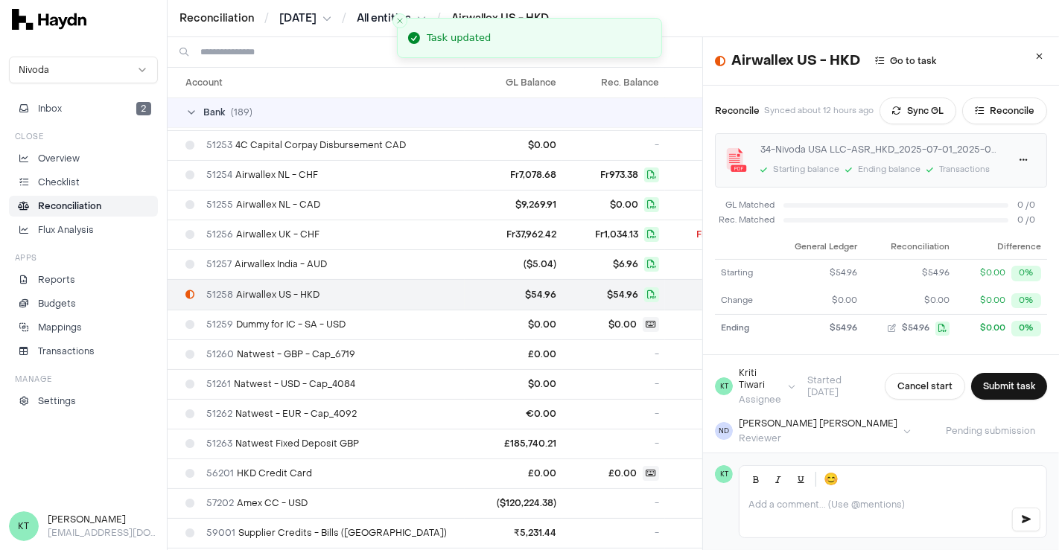
click at [979, 376] on button "Submit task" at bounding box center [1009, 386] width 76 height 27
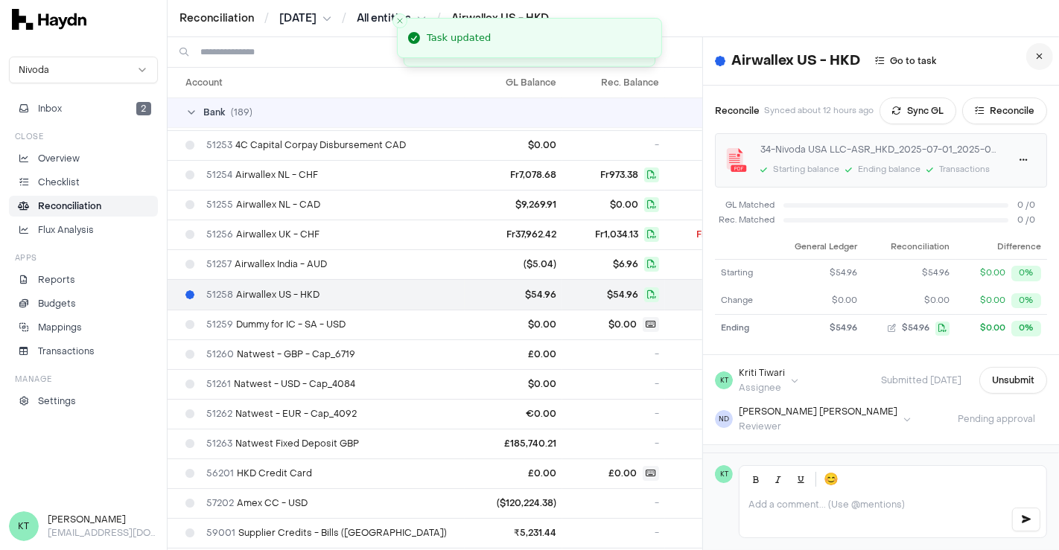
click at [1026, 54] on button at bounding box center [1039, 56] width 27 height 27
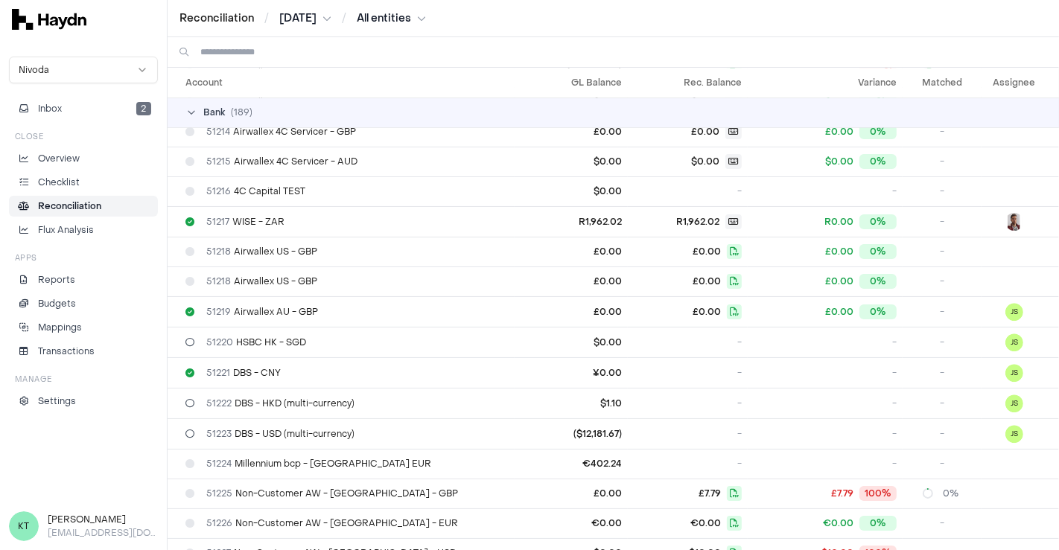
scroll to position [3456, 0]
click at [354, 276] on div "51218 Airwallex US - GBP" at bounding box center [346, 282] width 323 height 12
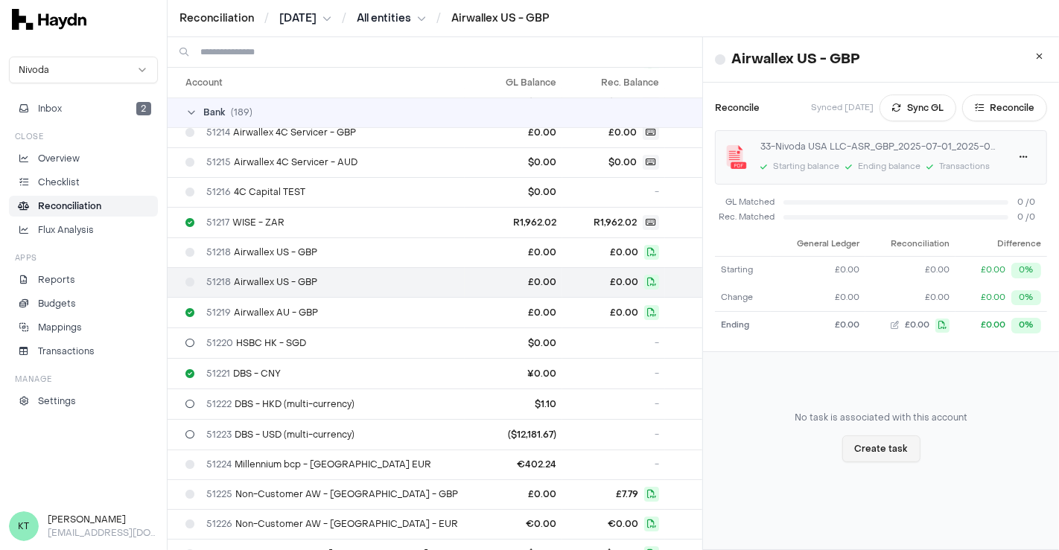
click at [882, 444] on button "Create task" at bounding box center [881, 449] width 78 height 27
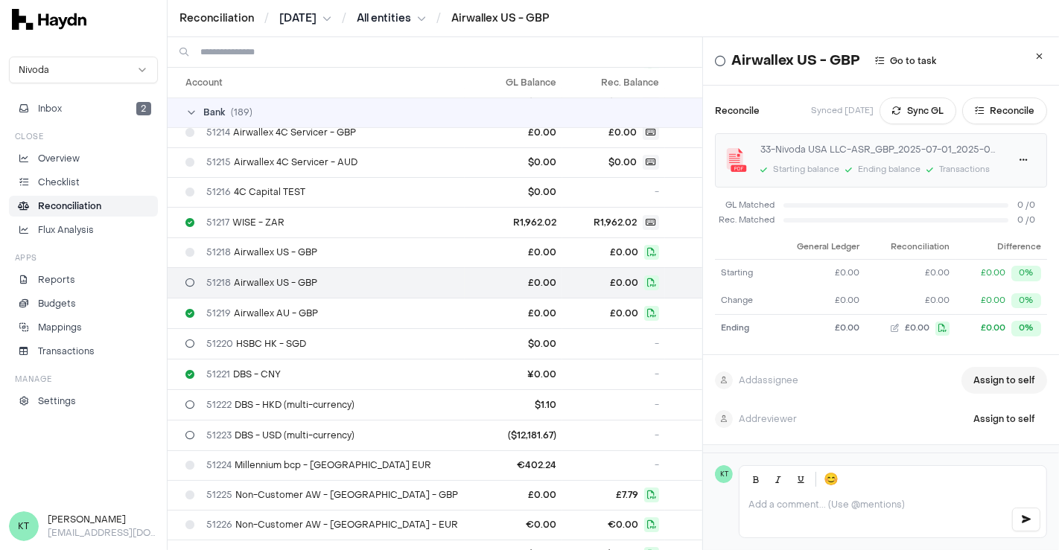
click at [984, 372] on button "Assign to self" at bounding box center [1004, 380] width 86 height 27
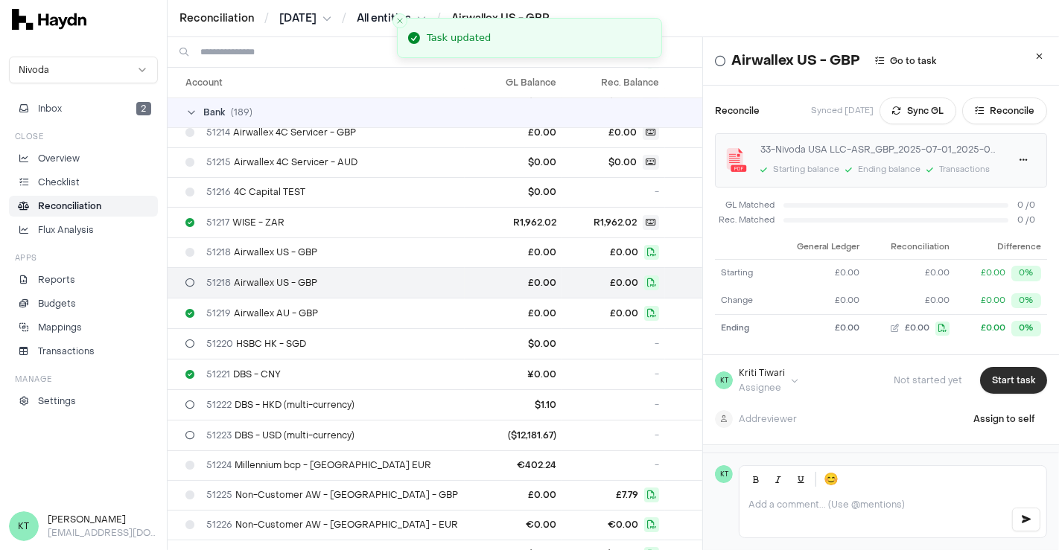
click at [990, 380] on button "Start task" at bounding box center [1013, 380] width 67 height 27
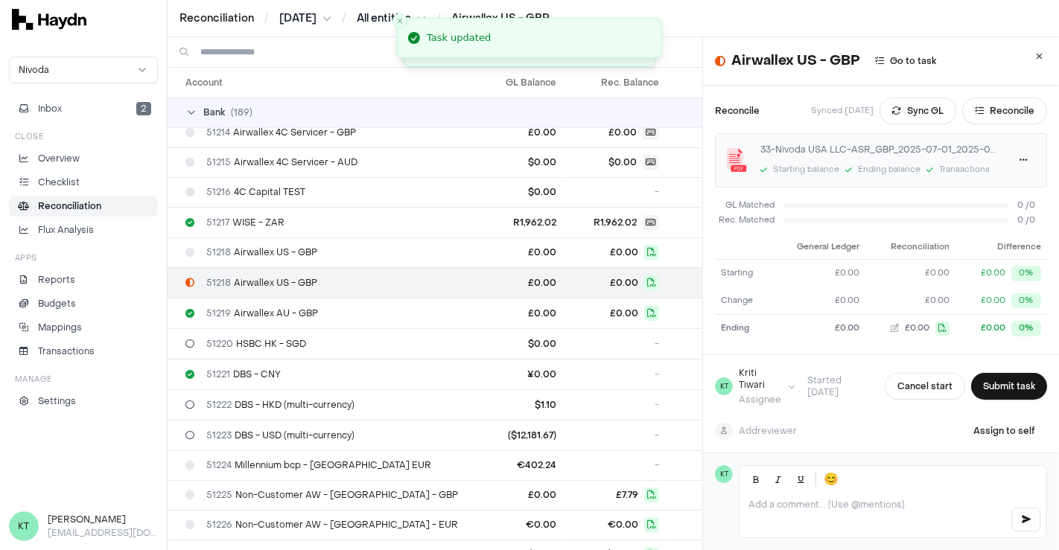
click at [990, 380] on button "Submit task" at bounding box center [1009, 386] width 76 height 27
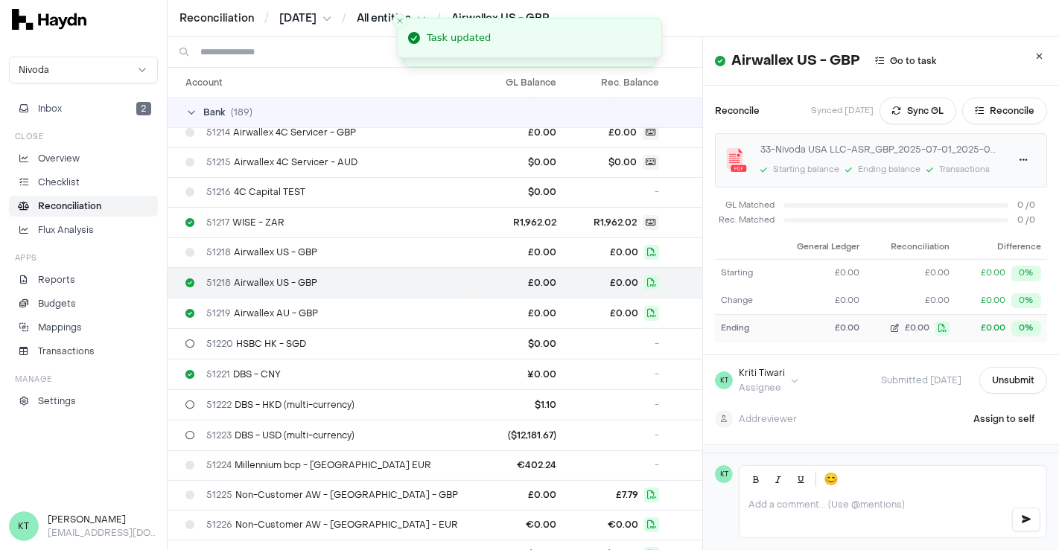
scroll to position [61, 0]
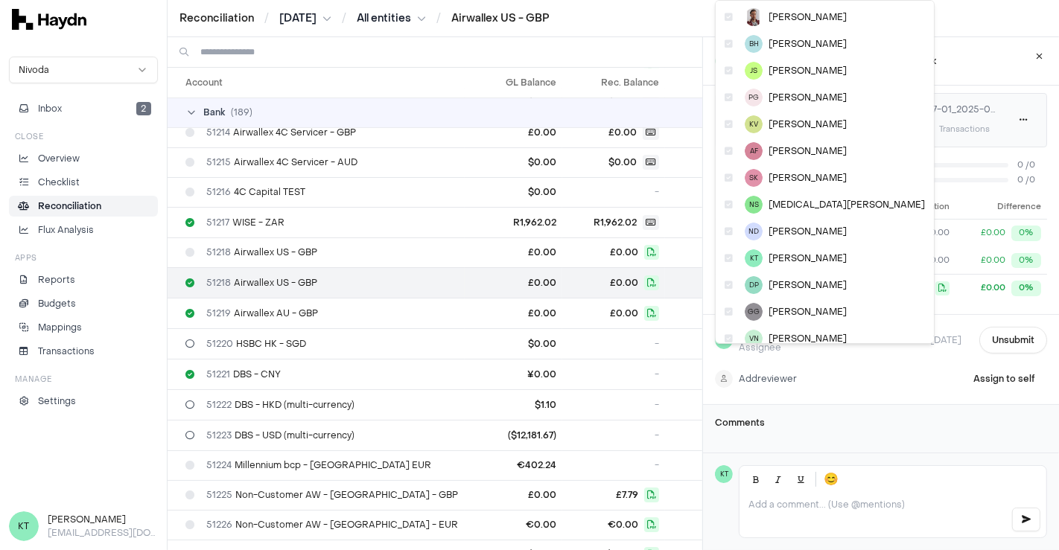
click at [780, 353] on html "Reconciliation / [DATE] / All entities / Airwallex US - GBP Nivoda Inbox 2 Clos…" at bounding box center [529, 275] width 1059 height 550
click at [730, 232] on icon at bounding box center [728, 231] width 8 height 9
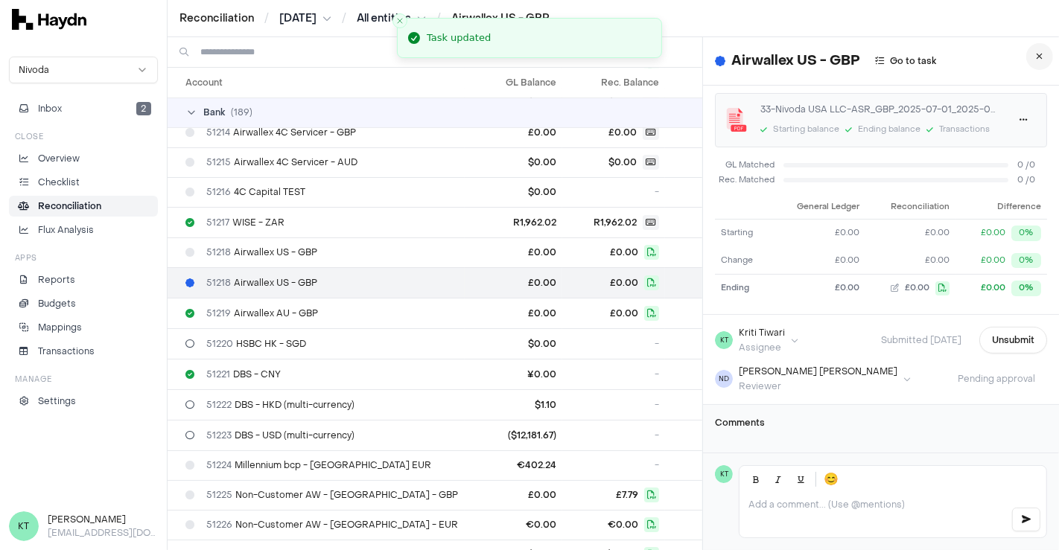
click at [1027, 50] on button at bounding box center [1039, 56] width 27 height 27
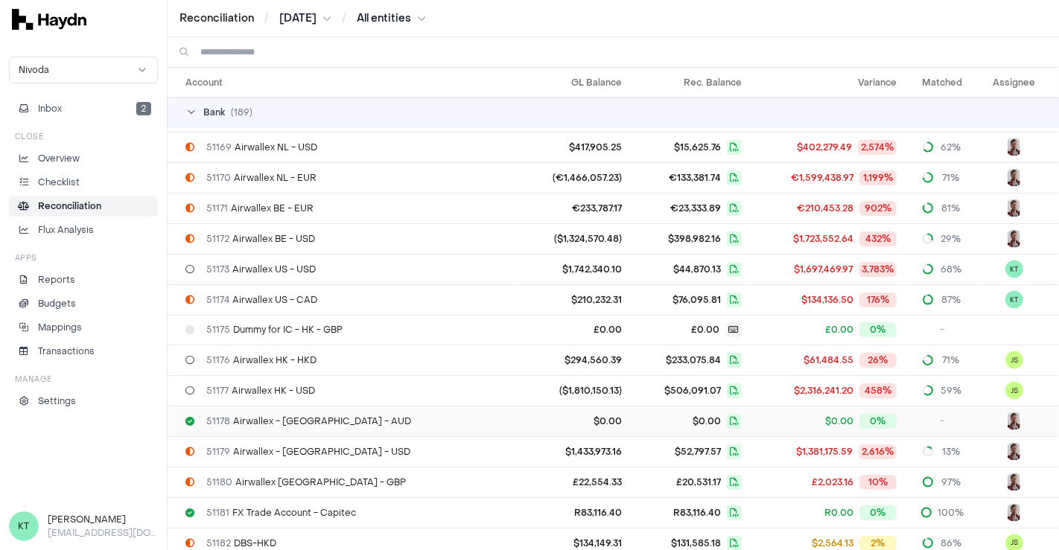
scroll to position [2033, 0]
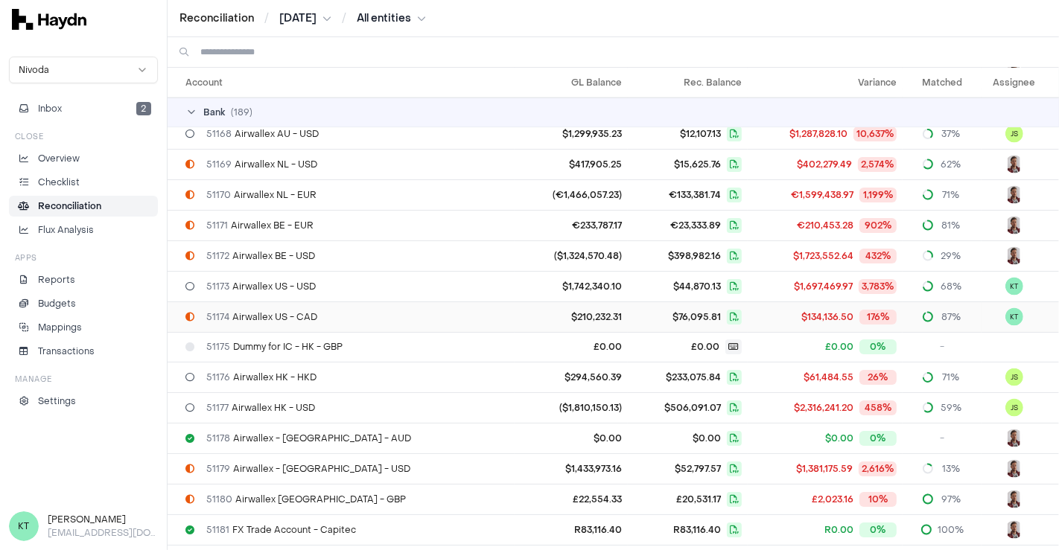
click at [452, 311] on div "51174 Airwallex US - CAD" at bounding box center [346, 317] width 323 height 12
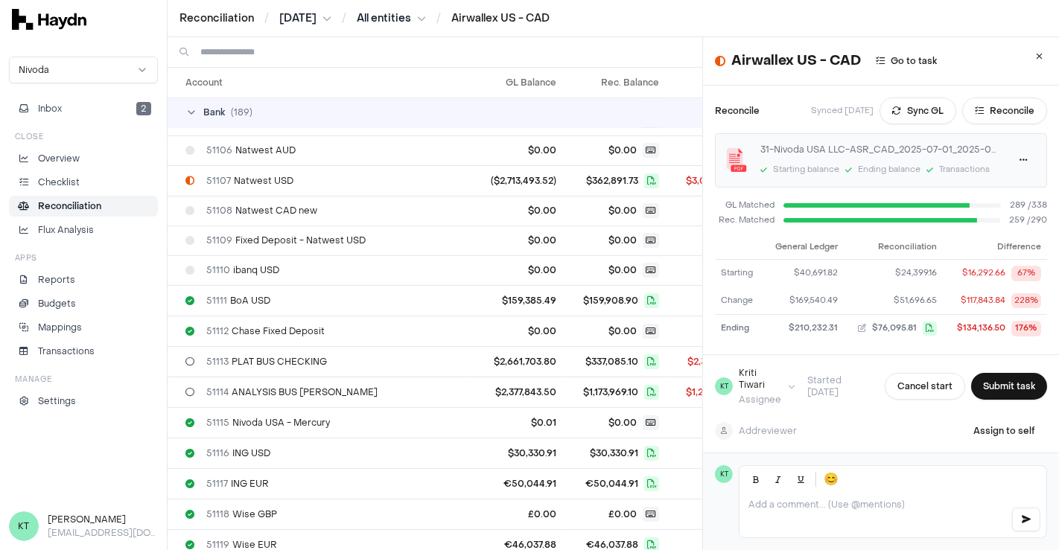
scroll to position [124, 0]
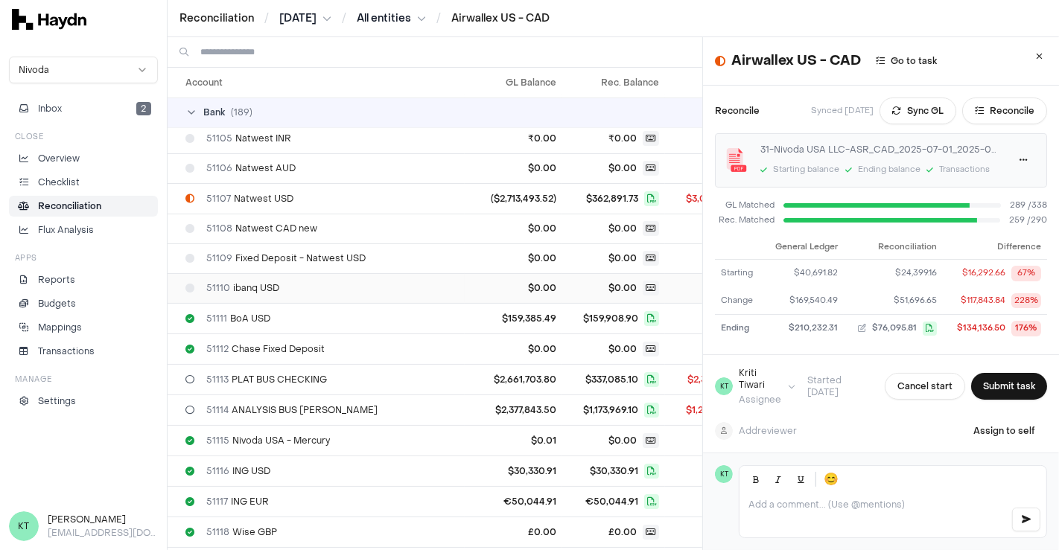
click at [465, 299] on td "$0.00" at bounding box center [514, 288] width 98 height 30
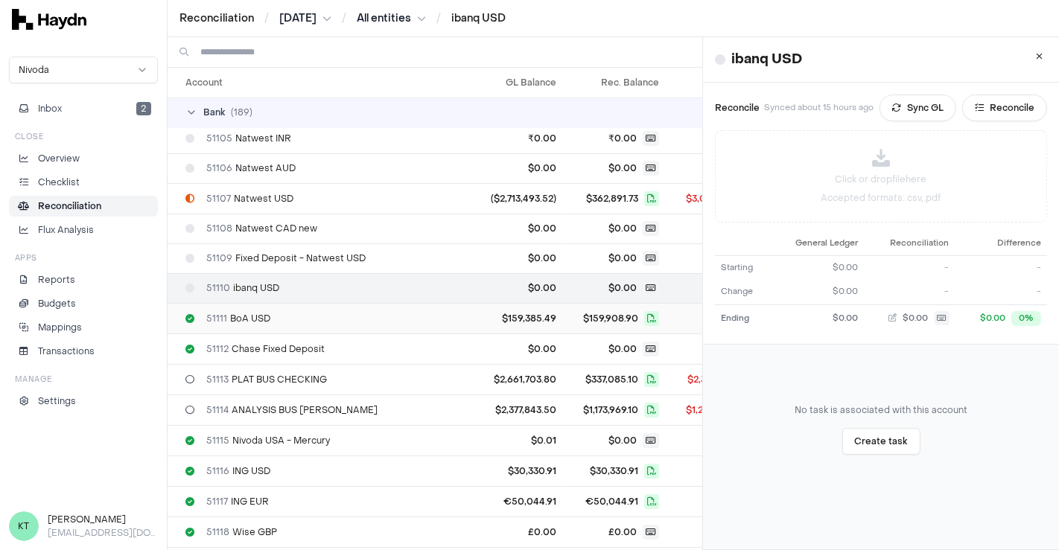
click at [465, 316] on td "$159,385.49" at bounding box center [514, 318] width 98 height 31
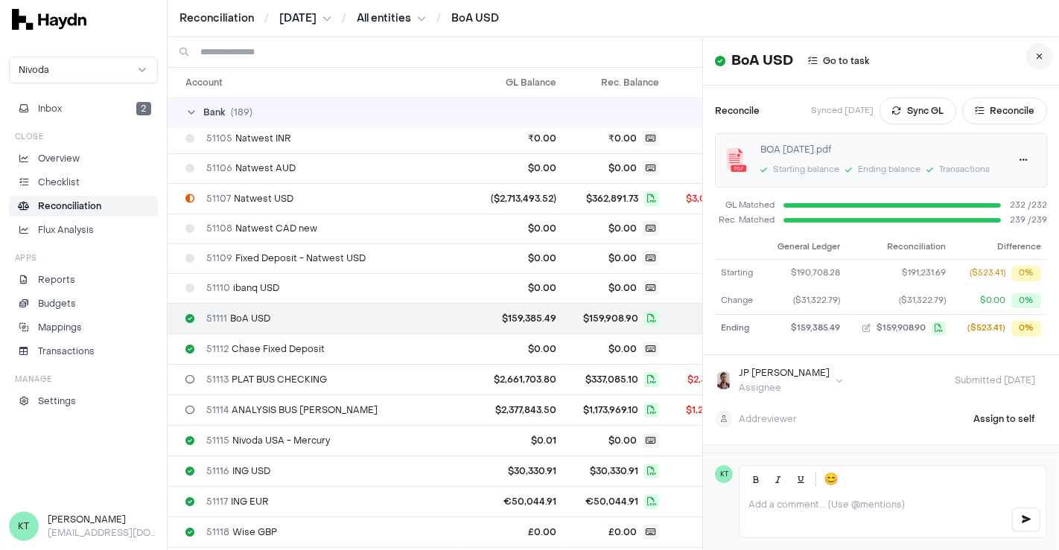
click at [1031, 52] on button at bounding box center [1039, 56] width 27 height 27
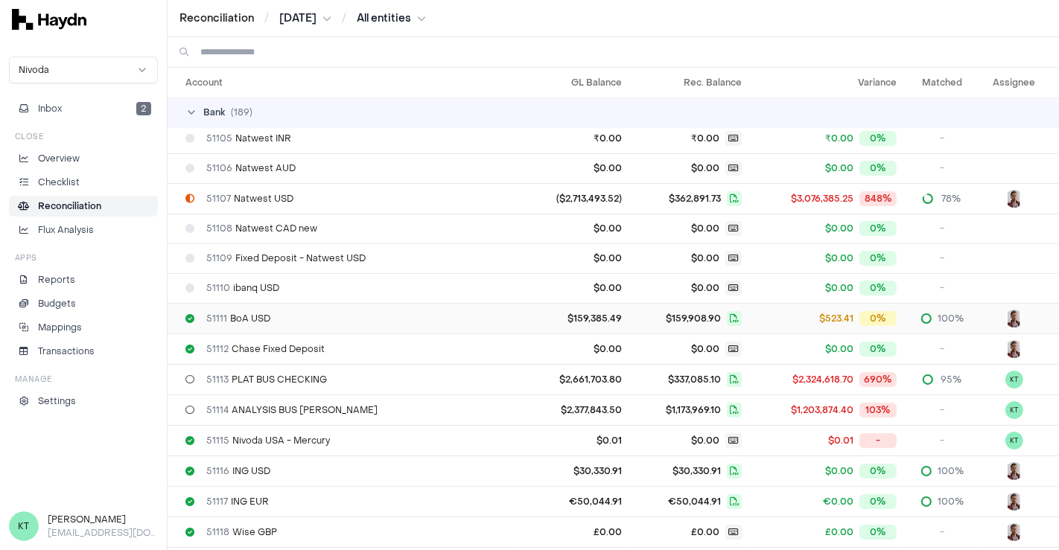
click at [820, 313] on span "$523.41" at bounding box center [836, 319] width 34 height 12
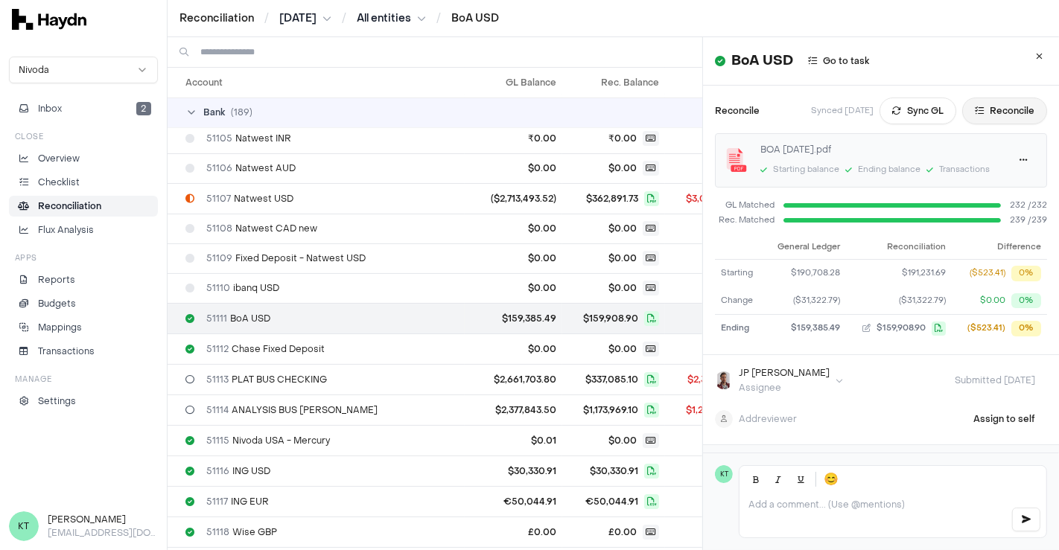
click at [990, 121] on button "Reconcile" at bounding box center [1004, 111] width 85 height 27
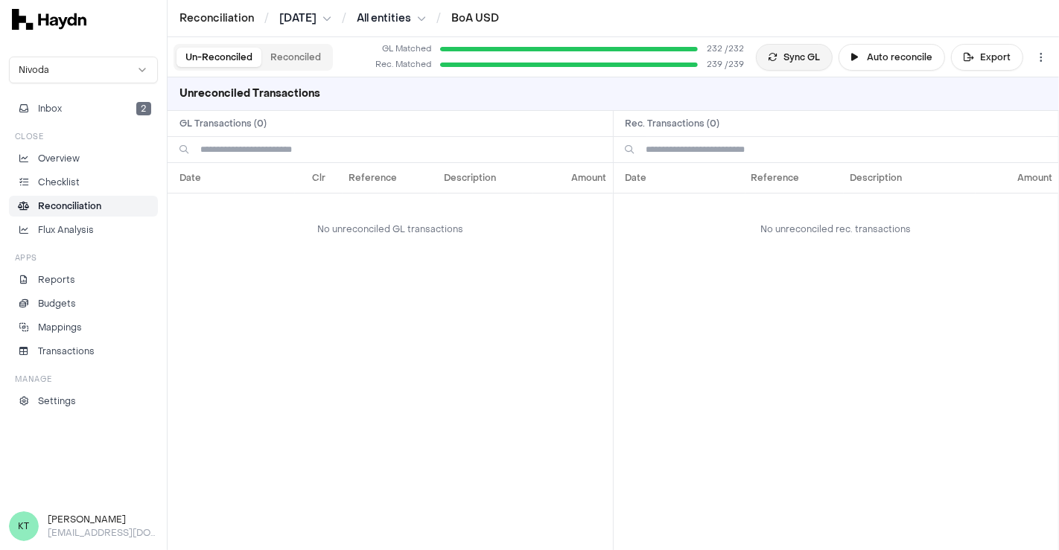
click at [794, 48] on button "Sync GL" at bounding box center [794, 57] width 77 height 27
